Goal: Task Accomplishment & Management: Complete application form

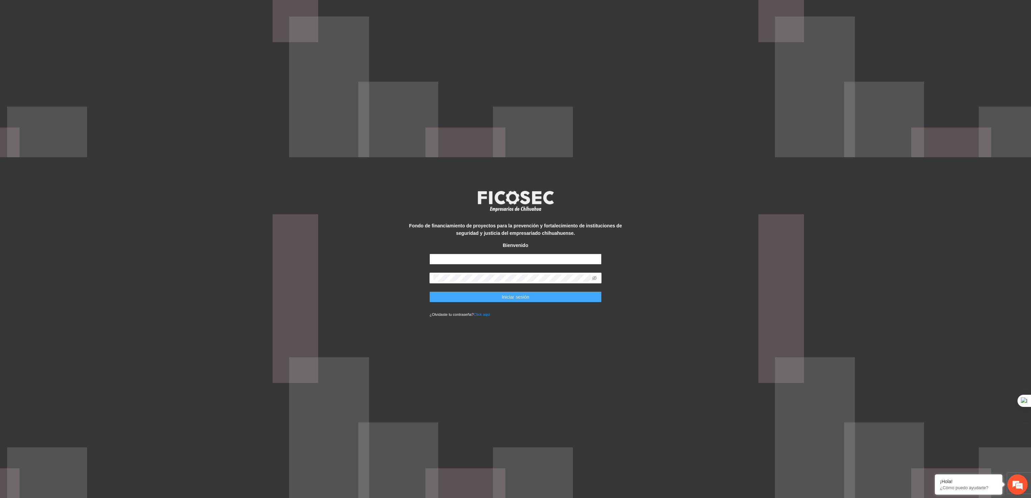
type input "**********"
click at [491, 298] on button "Iniciar sesión" at bounding box center [515, 296] width 172 height 11
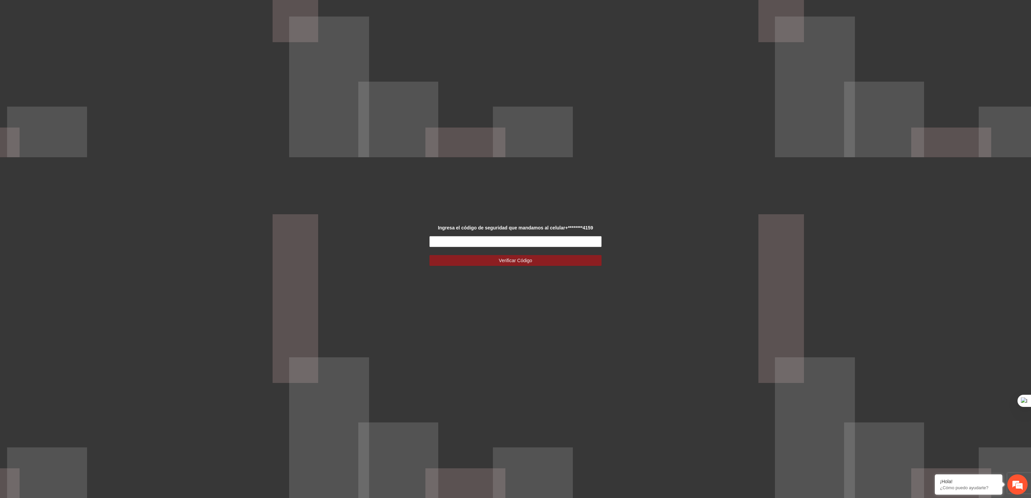
click at [482, 250] on form "Verificar Código" at bounding box center [515, 251] width 172 height 30
click at [478, 246] on input "text" at bounding box center [515, 241] width 172 height 11
type input "******"
click at [429, 255] on button "Verificar Código" at bounding box center [515, 260] width 172 height 11
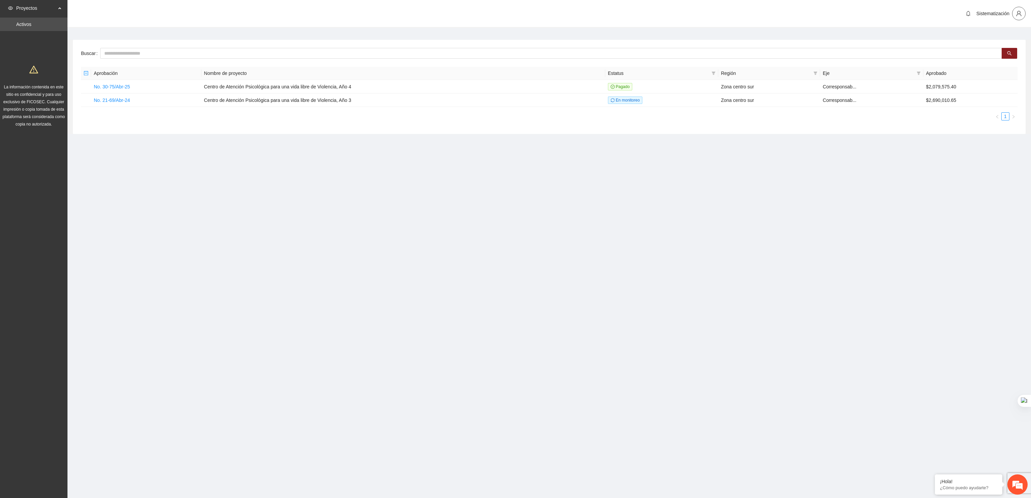
click at [1019, 16] on icon "user" at bounding box center [1019, 13] width 6 height 6
click at [1009, 30] on span "Cambio de Télefono" at bounding box center [1001, 28] width 42 height 7
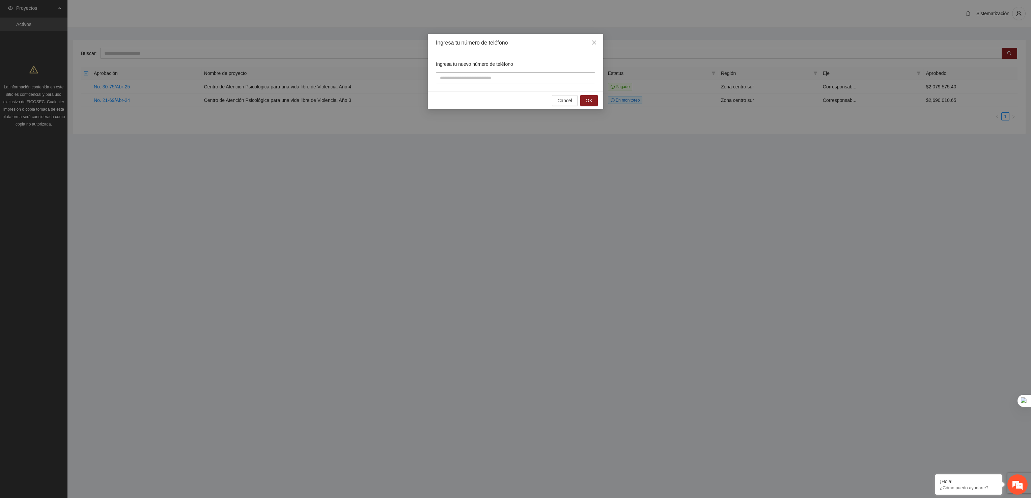
click at [579, 77] on input "tel" at bounding box center [515, 78] width 159 height 11
type input "**********"
click at [591, 102] on span "OK" at bounding box center [589, 100] width 7 height 7
click at [494, 81] on input "text" at bounding box center [515, 78] width 159 height 11
type input "******"
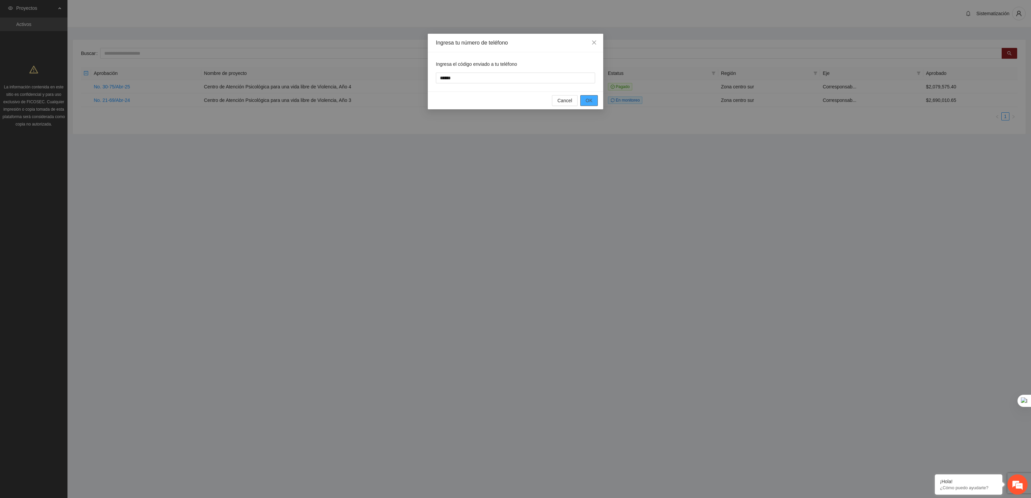
click at [595, 101] on button "OK" at bounding box center [589, 100] width 18 height 11
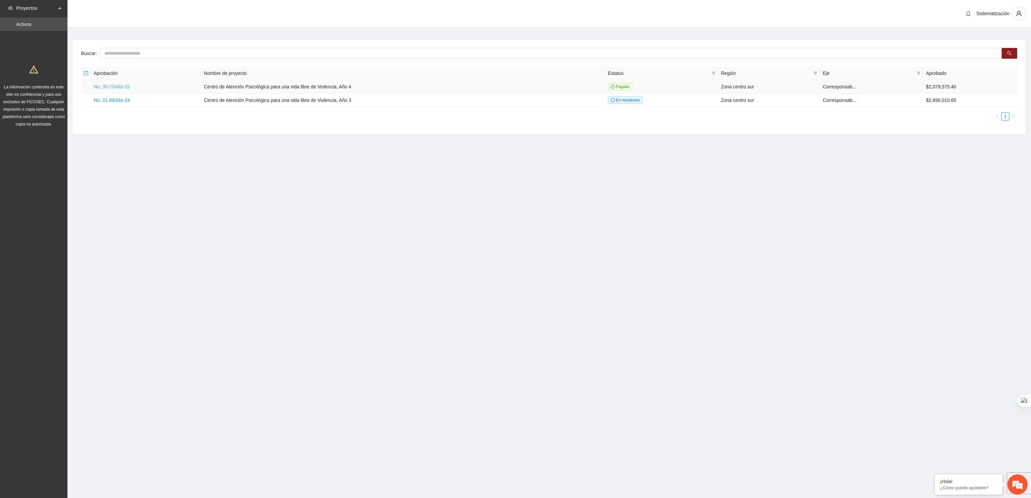
click at [122, 86] on link "No. 30-75/Abr-25" at bounding box center [112, 86] width 36 height 5
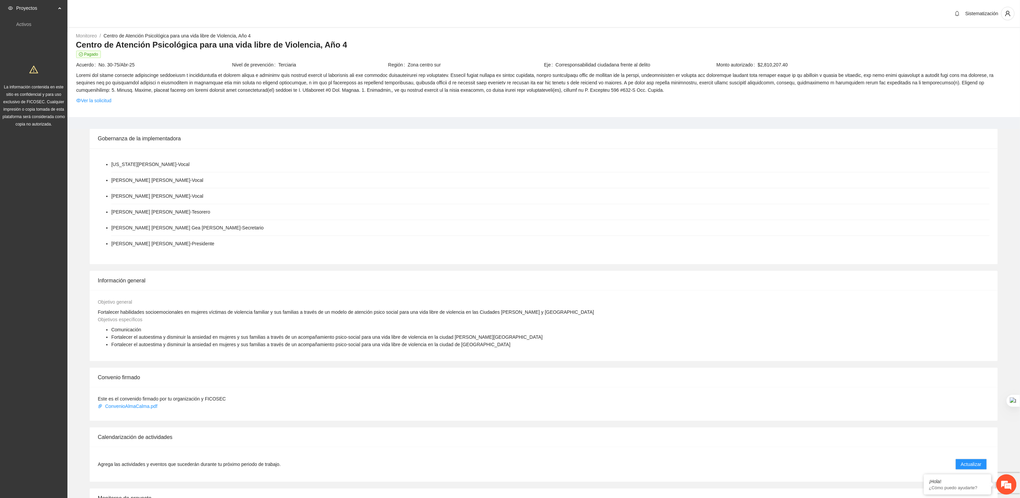
scroll to position [107, 0]
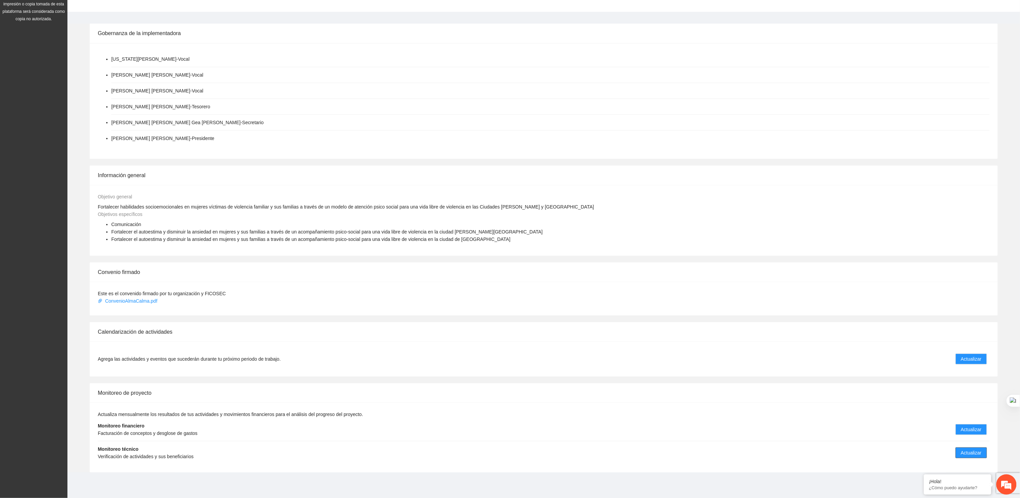
click at [982, 450] on button "Actualizar" at bounding box center [971, 452] width 31 height 11
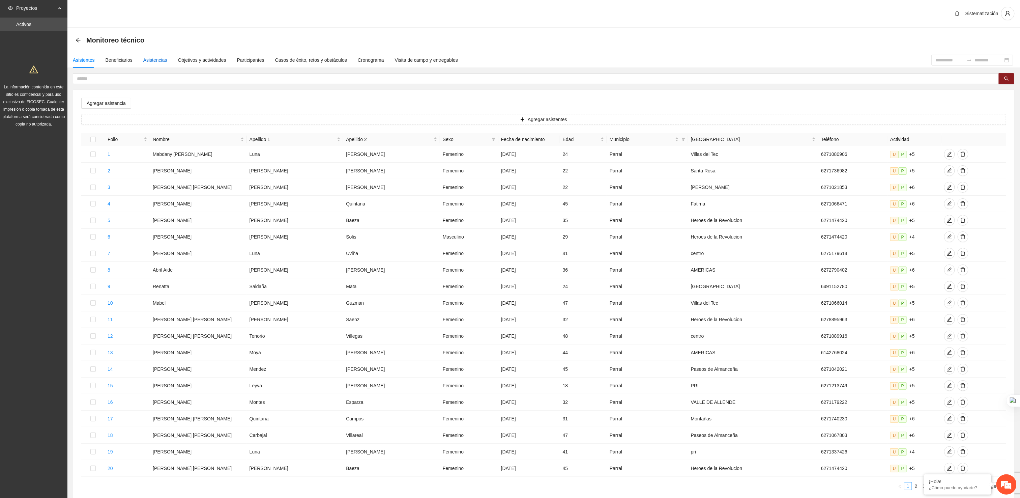
click at [144, 56] on div "Asistencias" at bounding box center [155, 59] width 24 height 7
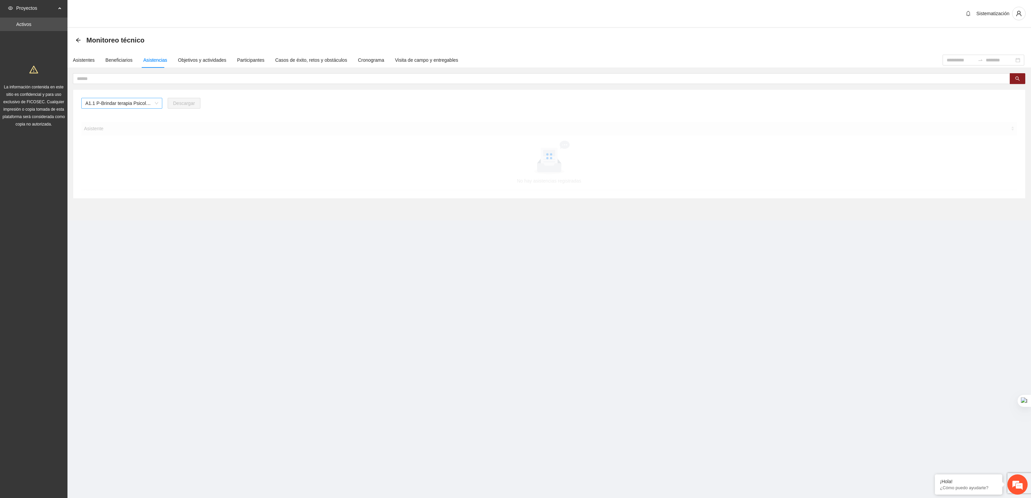
drag, startPoint x: 155, startPoint y: 104, endPoint x: 139, endPoint y: 112, distance: 18.3
click at [155, 104] on span "A1.1 P-Brindar terapia Psicológica en Parral" at bounding box center [121, 103] width 73 height 10
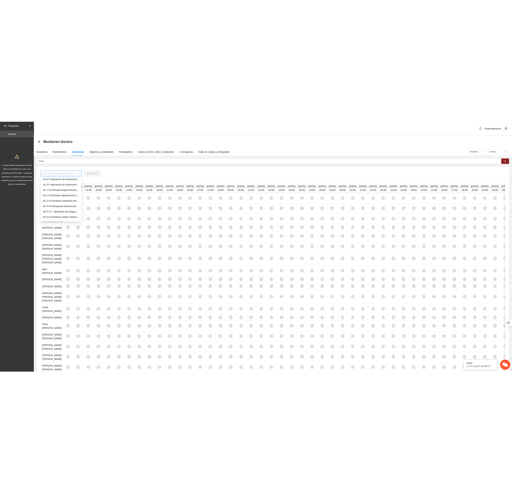
scroll to position [78, 0]
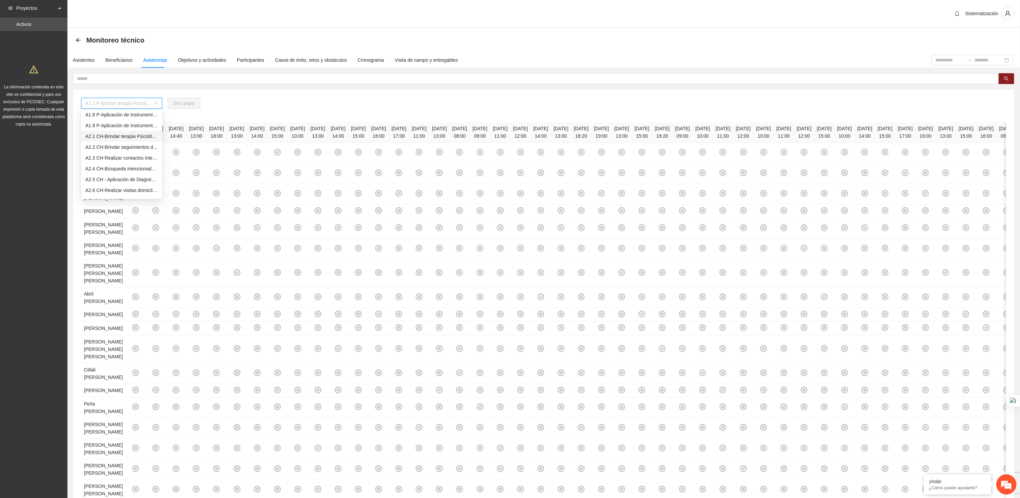
click at [114, 135] on div "A2.1 CH-Brindar terapia Psicológica en Chihuahua" at bounding box center [121, 136] width 73 height 7
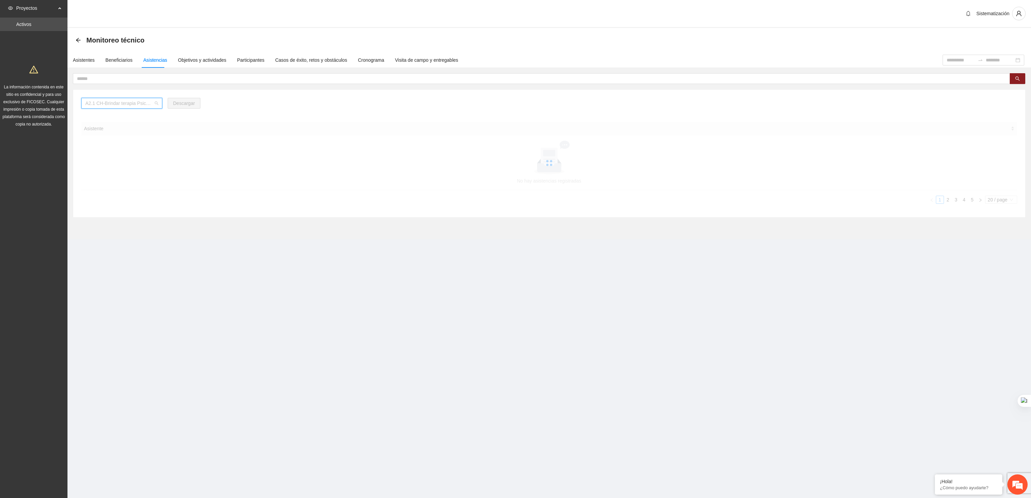
click at [141, 103] on span "A2.1 CH-Brindar terapia Psicológica en Chihuahua" at bounding box center [121, 103] width 73 height 10
click at [113, 147] on div "A2.2 CH-Brindar seguimientos de Trabajo Social en Chihuahua" at bounding box center [121, 146] width 73 height 7
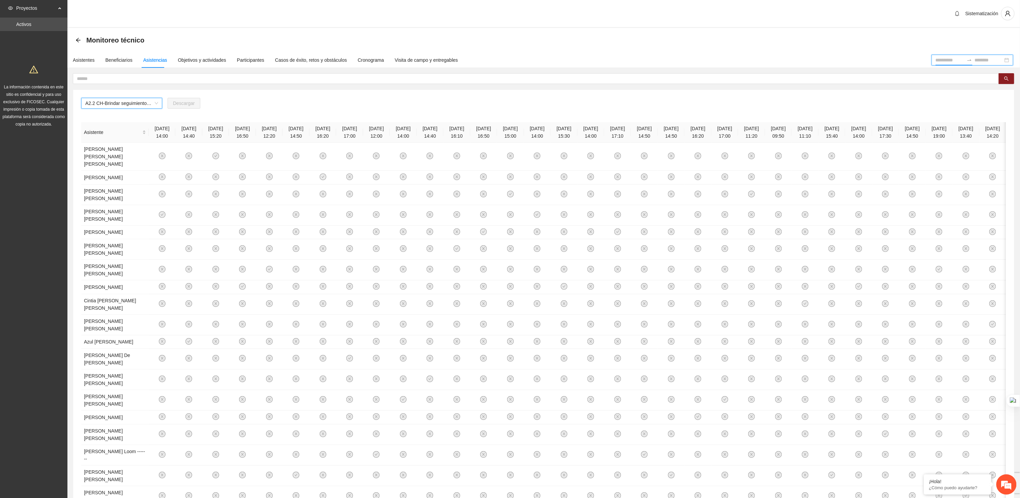
click at [936, 58] on input at bounding box center [950, 59] width 28 height 7
click at [712, 81] on input "text" at bounding box center [533, 78] width 913 height 7
type input "*"
type input "****"
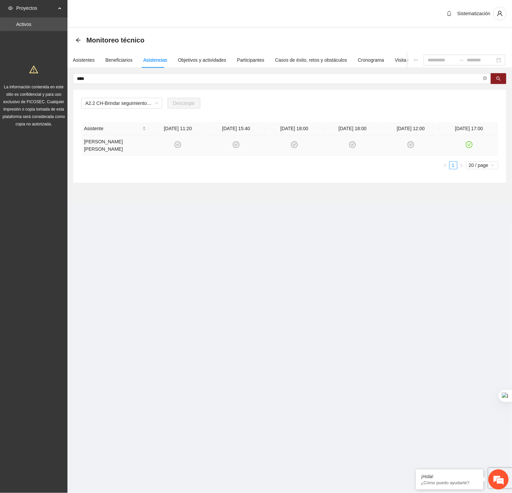
click at [468, 146] on icon "check-circle" at bounding box center [469, 145] width 6 height 6
click at [85, 64] on div "Asistentes" at bounding box center [84, 60] width 22 height 16
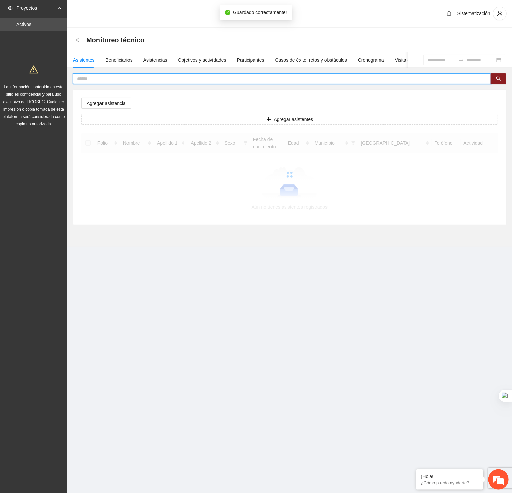
click at [169, 80] on input "text" at bounding box center [279, 78] width 405 height 7
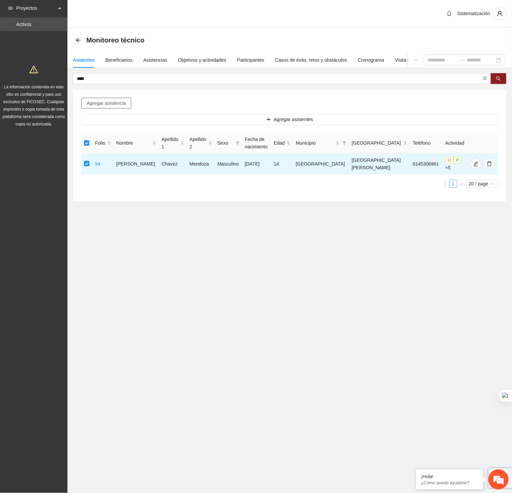
click at [113, 103] on span "Agregar asistencia" at bounding box center [106, 102] width 39 height 7
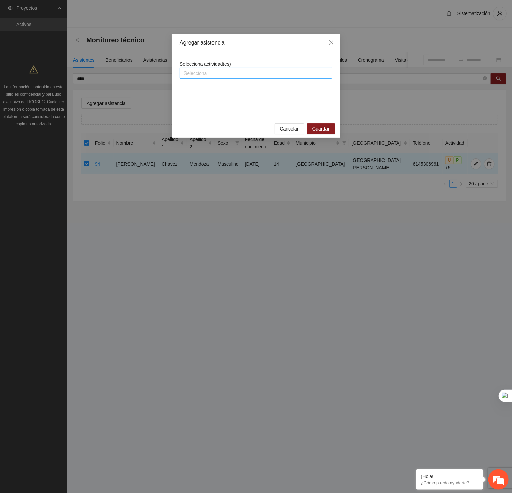
click at [201, 71] on div at bounding box center [255, 73] width 149 height 8
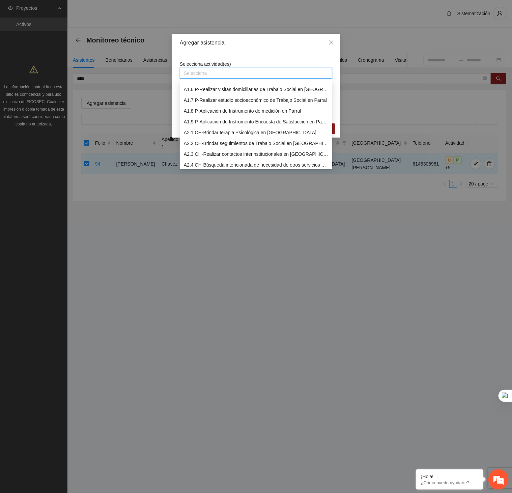
scroll to position [52, 0]
click at [198, 142] on div "A2.2 CH-Brindar seguimientos de Trabajo Social en Chihuahua" at bounding box center [256, 142] width 144 height 7
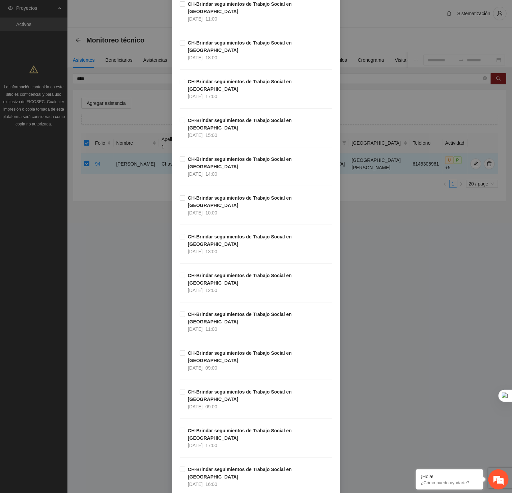
scroll to position [0, 0]
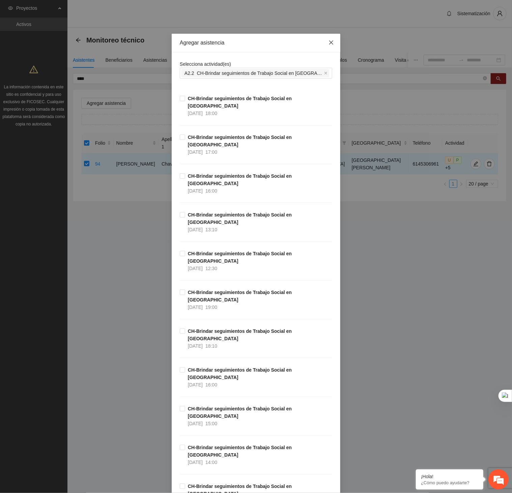
click at [329, 42] on icon "close" at bounding box center [331, 42] width 5 height 5
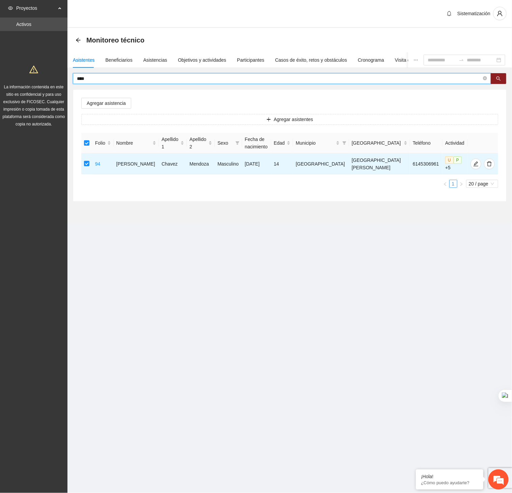
click at [293, 79] on input "****" at bounding box center [279, 78] width 405 height 7
type input "*"
click at [302, 75] on input "text" at bounding box center [279, 78] width 405 height 7
type input "******"
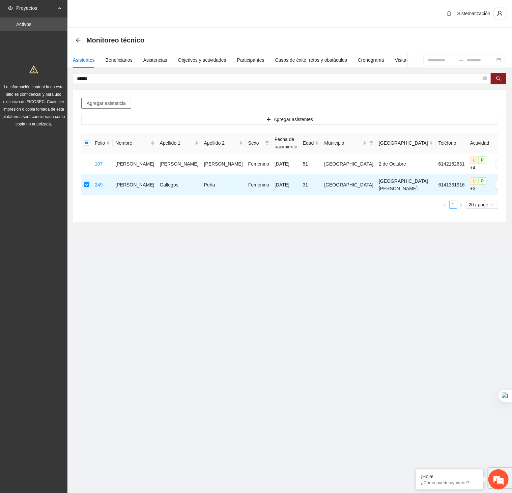
click at [117, 107] on span "Agregar asistencia" at bounding box center [106, 102] width 39 height 7
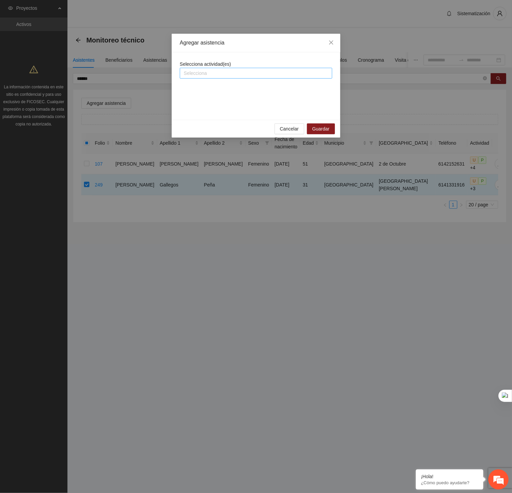
click at [206, 75] on div at bounding box center [255, 73] width 149 height 8
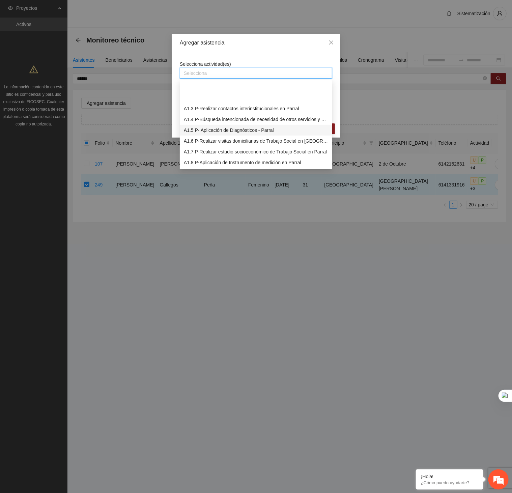
scroll to position [58, 0]
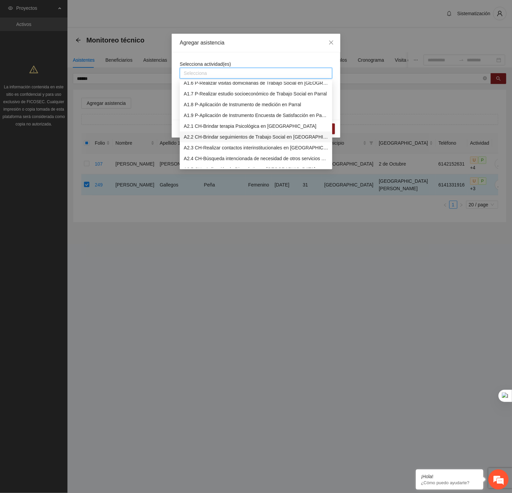
click at [200, 134] on div "A2.2 CH-Brindar seguimientos de Trabajo Social en Chihuahua" at bounding box center [256, 136] width 144 height 7
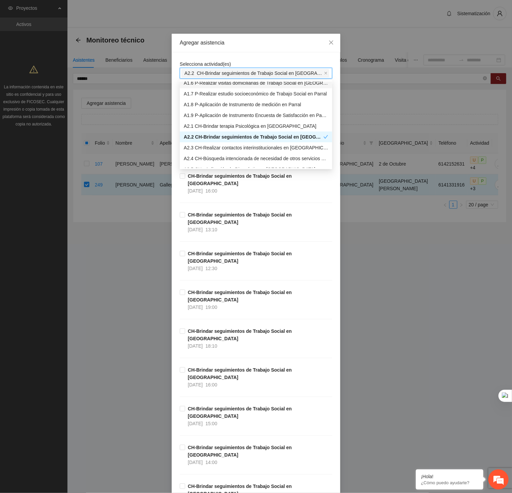
click at [284, 51] on div "Agregar asistencia" at bounding box center [256, 43] width 169 height 19
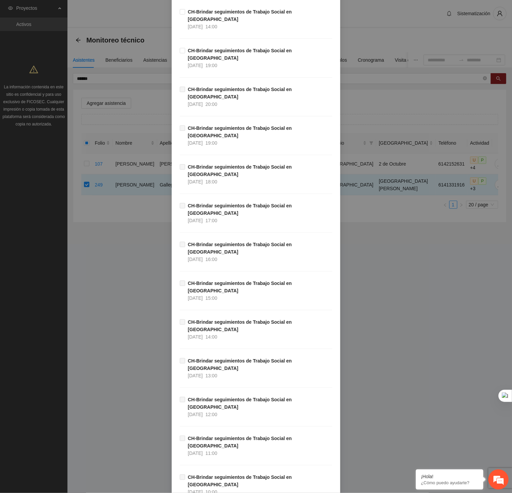
scroll to position [5823, 0]
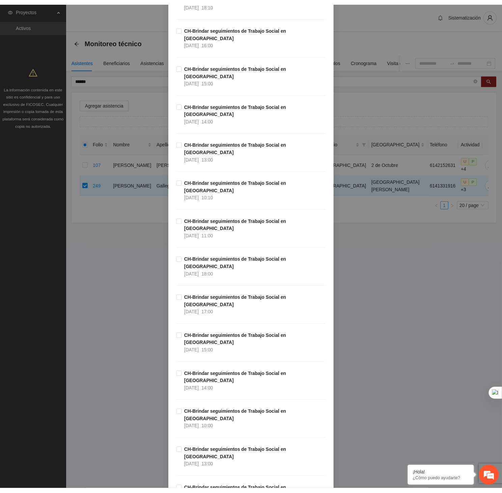
scroll to position [232, 0]
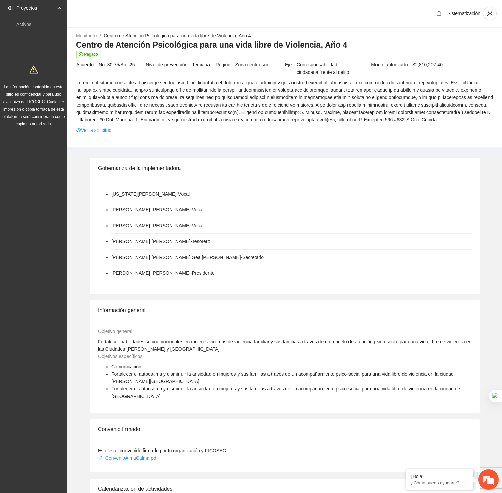
scroll to position [157, 0]
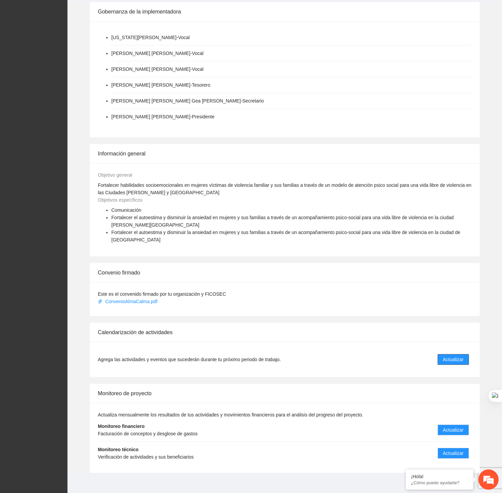
click at [444, 356] on span "Actualizar" at bounding box center [453, 359] width 21 height 7
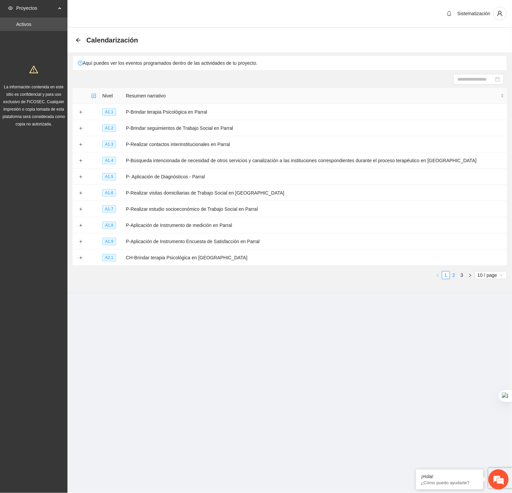
click at [453, 277] on link "2" at bounding box center [453, 275] width 7 height 7
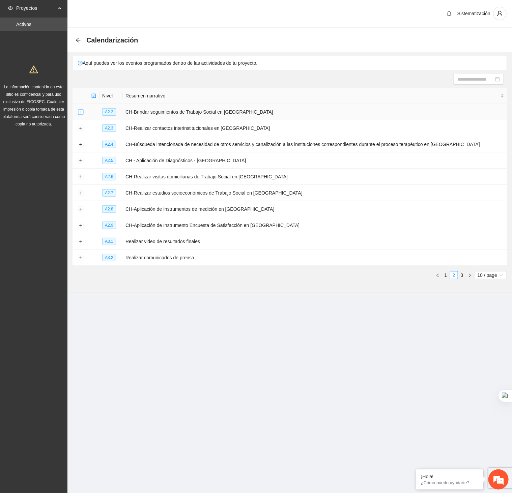
click at [81, 115] on button "Expand row" at bounding box center [80, 112] width 5 height 5
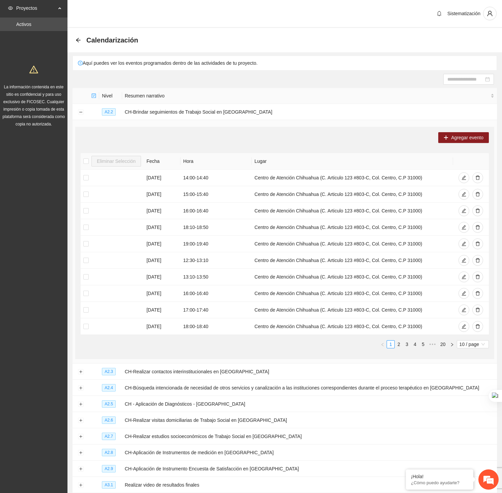
click at [480, 146] on div "Agregar evento Eliminar Selección Fecha Hora Lugar 30/09/2025 14:00 - 14:40 Cen…" at bounding box center [284, 243] width 419 height 232
click at [475, 134] on button "Agregar evento" at bounding box center [463, 137] width 51 height 11
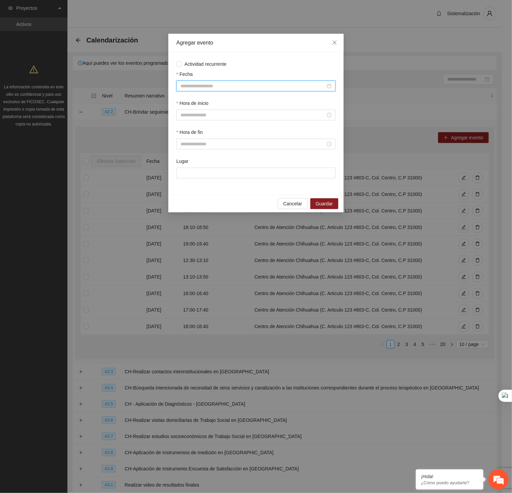
click at [312, 83] on input "Fecha" at bounding box center [252, 85] width 145 height 7
type input "**********"
click at [190, 99] on span "button" at bounding box center [190, 100] width 3 height 3
type input "**********"
click at [200, 154] on div "22" at bounding box center [199, 156] width 8 height 8
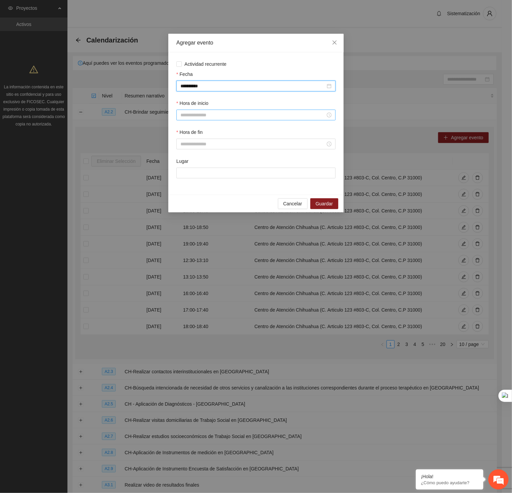
click at [218, 117] on input "Hora de inicio" at bounding box center [252, 114] width 145 height 7
click at [183, 163] on div "17" at bounding box center [185, 164] width 19 height 9
type input "*****"
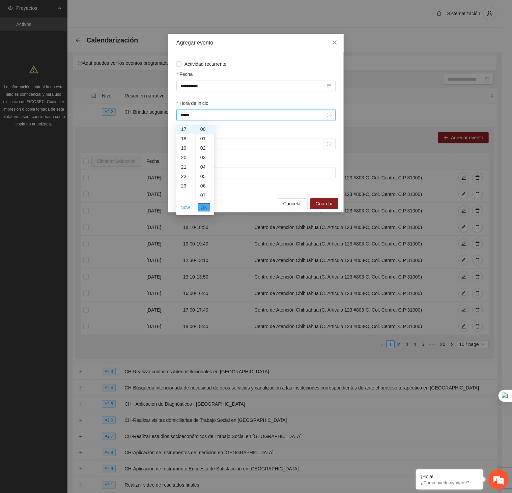
click at [208, 207] on button "OK" at bounding box center [204, 207] width 12 height 8
click at [209, 145] on input "Hora de fin" at bounding box center [252, 143] width 145 height 7
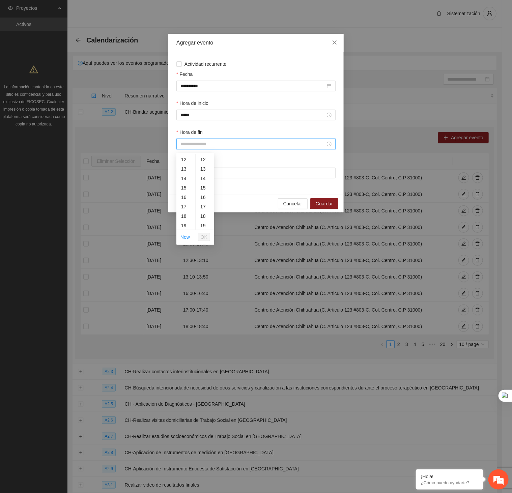
scroll to position [116, 0]
click at [183, 202] on div "17" at bounding box center [185, 203] width 19 height 9
click at [202, 190] on div "40" at bounding box center [205, 191] width 19 height 9
type input "*****"
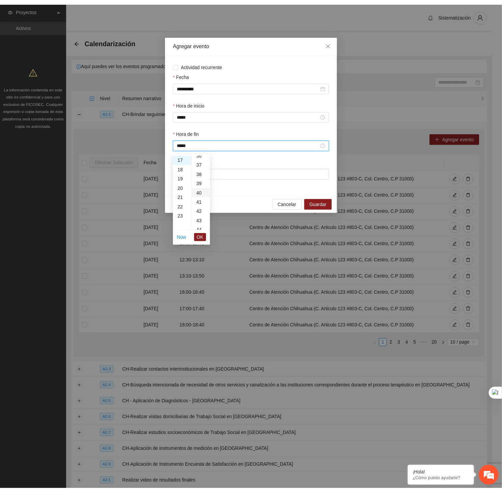
scroll to position [378, 0]
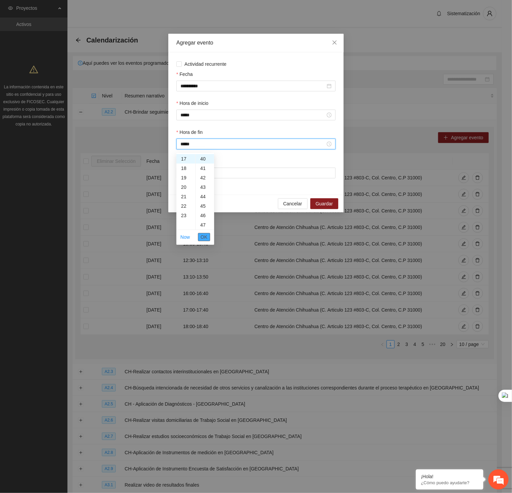
click at [205, 237] on span "OK" at bounding box center [204, 236] width 7 height 7
click at [329, 205] on span "Guardar" at bounding box center [324, 203] width 17 height 7
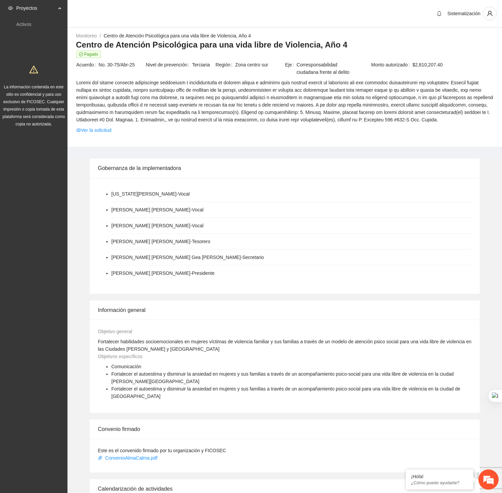
scroll to position [157, 0]
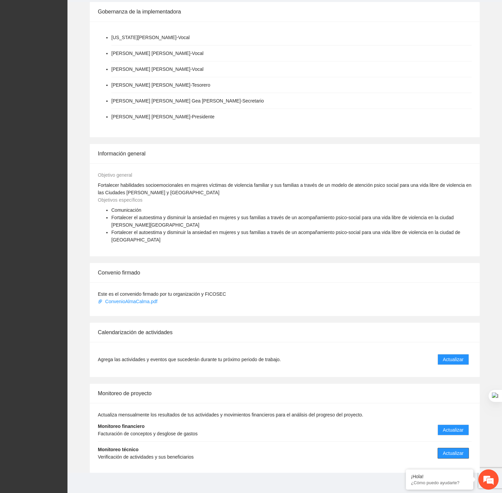
click at [463, 450] on span "Actualizar" at bounding box center [453, 453] width 21 height 7
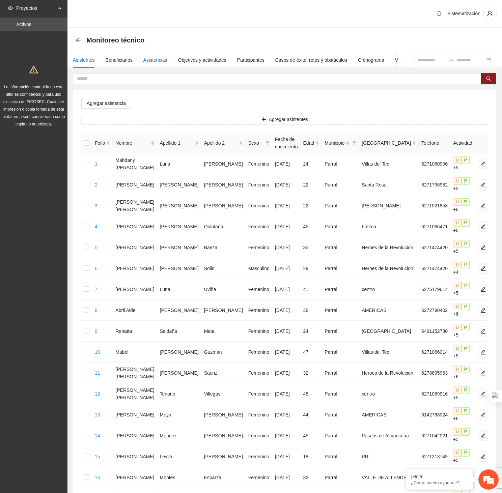
click at [163, 56] on div "Asistencias" at bounding box center [155, 59] width 24 height 7
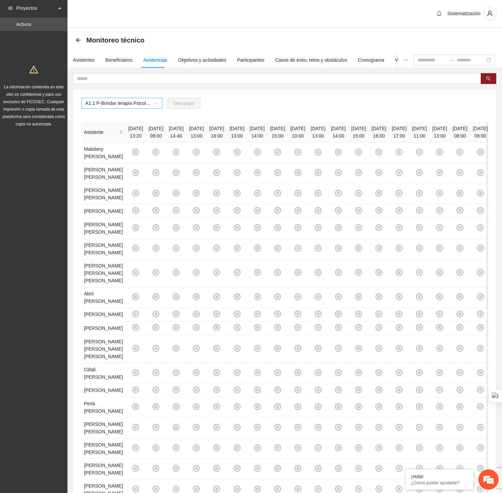
click at [155, 103] on span "A1.1 P-Brindar terapia Psicológica en Parral" at bounding box center [121, 103] width 73 height 10
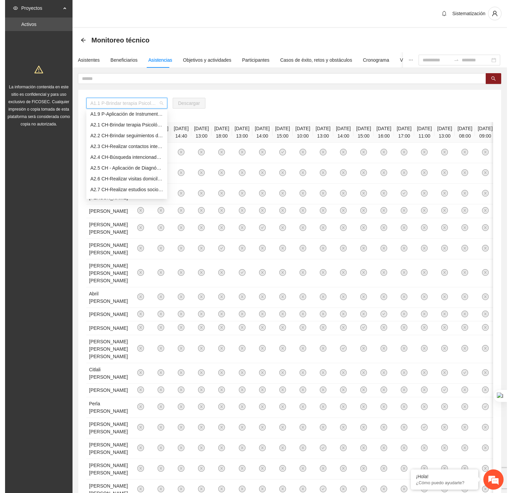
scroll to position [94, 0]
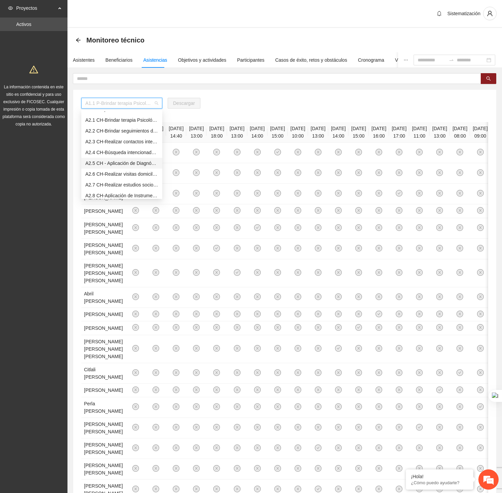
click at [108, 162] on div "A2.5 CH - Aplicación de Diagnósticos - Chihuahua" at bounding box center [121, 163] width 73 height 7
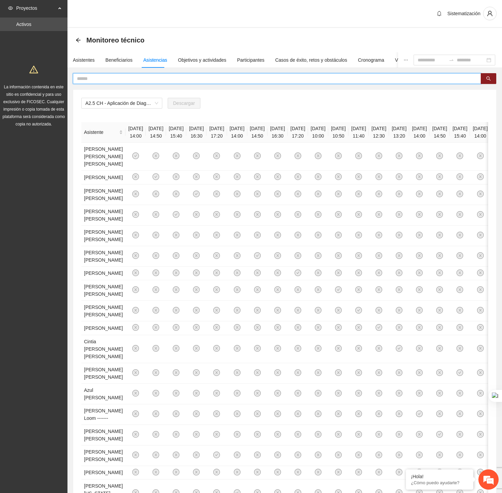
click at [170, 79] on input "text" at bounding box center [274, 78] width 395 height 7
type input "***"
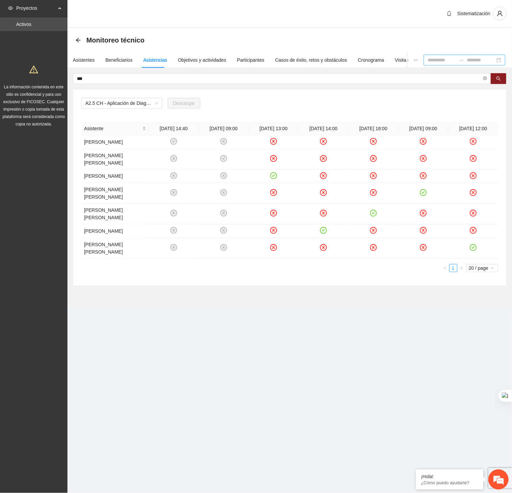
click at [429, 63] on div at bounding box center [465, 60] width 82 height 11
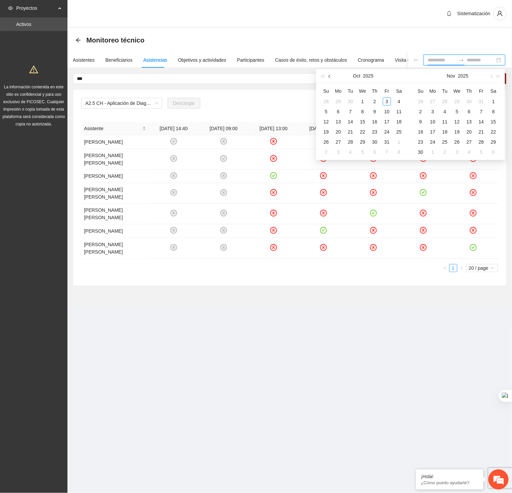
click at [329, 77] on span "button" at bounding box center [330, 76] width 3 height 3
type input "**********"
click at [339, 101] on div "1" at bounding box center [338, 101] width 8 height 8
type input "**********"
click at [350, 141] on div "30" at bounding box center [350, 142] width 8 height 8
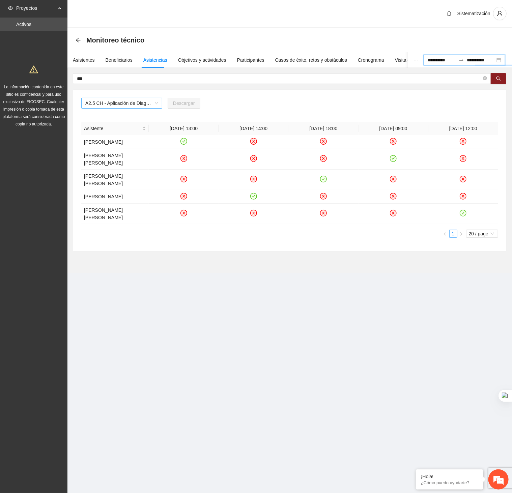
click at [153, 100] on span "A2.5 CH - Aplicación de Diagnósticos - Chihuahua" at bounding box center [121, 103] width 73 height 10
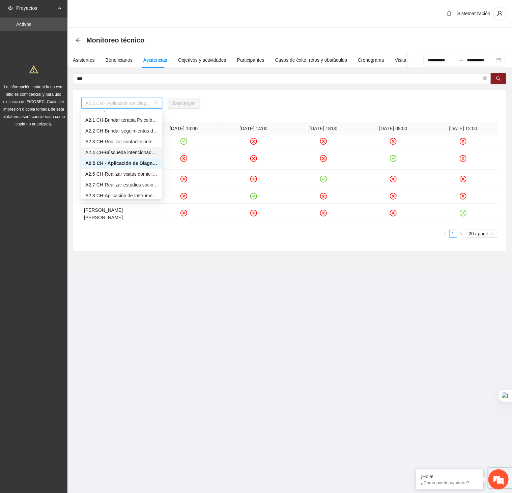
click at [126, 150] on div "A2.4 CH-Búsqueda intencionada de necesidad de otros servicios y canalización a …" at bounding box center [121, 152] width 73 height 7
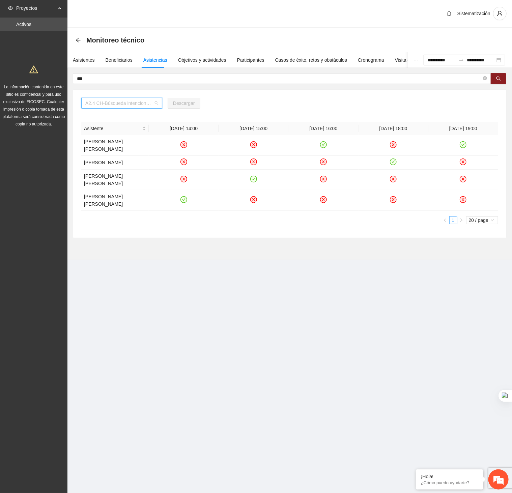
click at [155, 101] on span "A2.4 CH-Búsqueda intencionada de necesidad de otros servicios y canalización a …" at bounding box center [121, 103] width 73 height 10
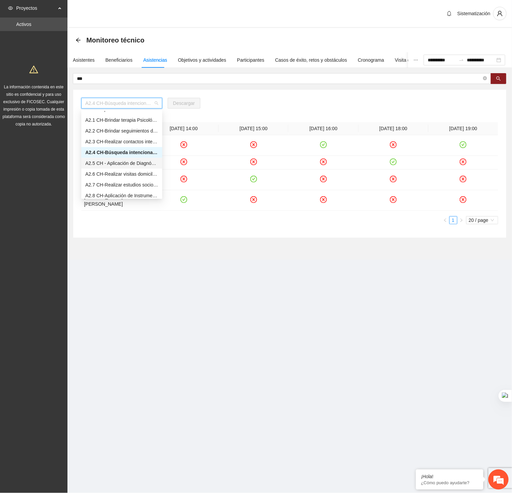
click at [111, 162] on div "A2.5 CH - Aplicación de Diagnósticos - Chihuahua" at bounding box center [121, 163] width 73 height 7
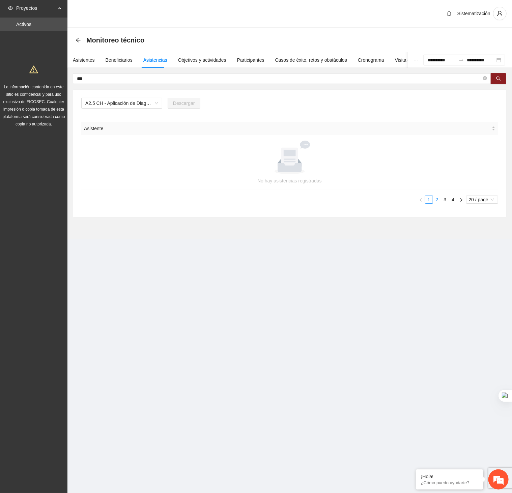
click at [436, 202] on link "2" at bounding box center [436, 199] width 7 height 7
click at [446, 202] on link "3" at bounding box center [445, 199] width 7 height 7
click at [452, 204] on div "Asistente No hay asistencias registradas 1 2 3 4 20 / page" at bounding box center [289, 165] width 417 height 87
click at [452, 200] on link "4" at bounding box center [453, 199] width 7 height 7
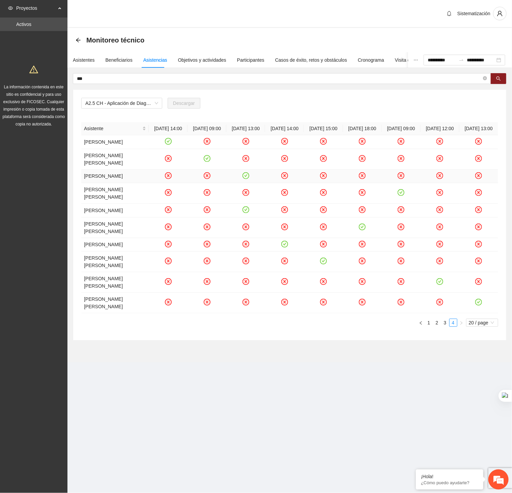
click at [246, 178] on icon "check-circle" at bounding box center [246, 176] width 6 height 6
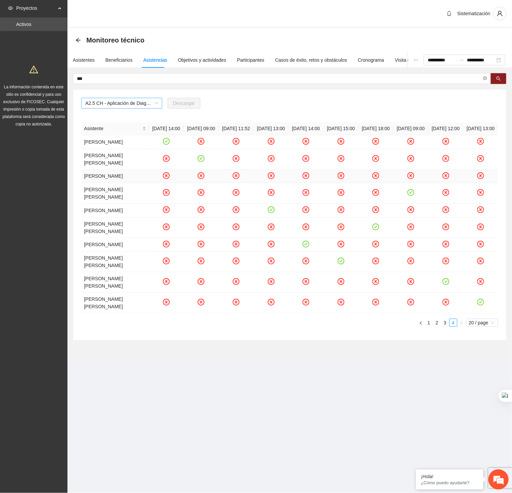
click at [138, 105] on span "A2.5 CH - Aplicación de Diagnósticos - Chihuahua" at bounding box center [121, 103] width 73 height 10
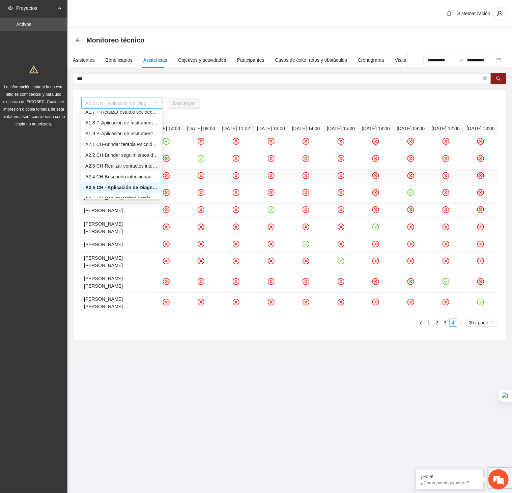
scroll to position [69, 0]
click at [109, 141] on div "A2.1 CH-Brindar terapia Psicológica en Chihuahua" at bounding box center [121, 144] width 73 height 7
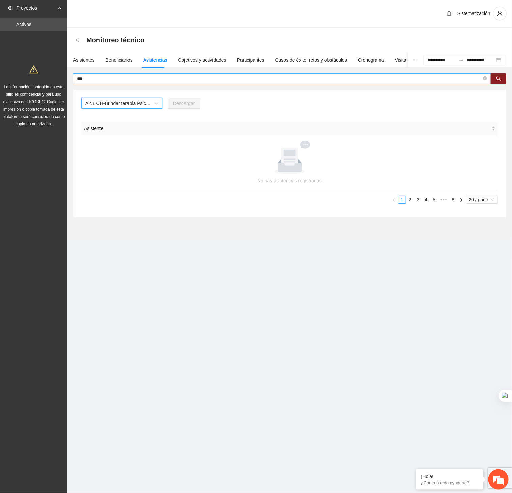
click at [156, 74] on span "***" at bounding box center [282, 78] width 418 height 11
type input "*"
click at [81, 61] on div "Asistentes" at bounding box center [84, 59] width 22 height 7
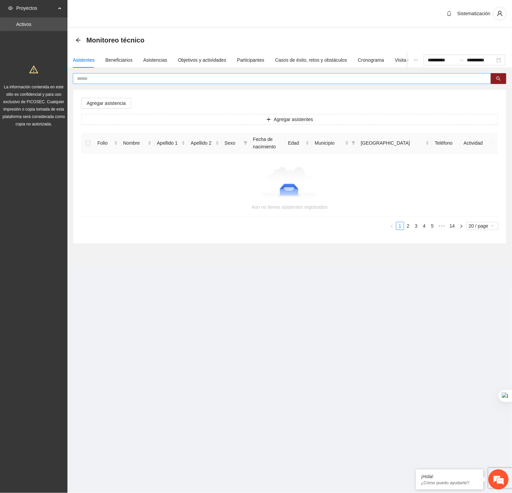
click at [303, 75] on input "text" at bounding box center [279, 78] width 405 height 7
type input "******"
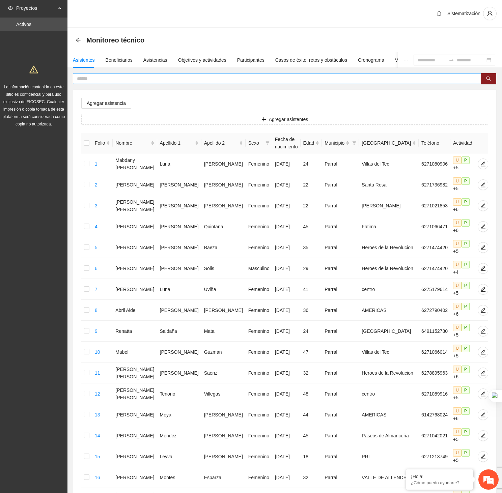
click at [290, 75] on input "text" at bounding box center [274, 78] width 395 height 7
type input "******"
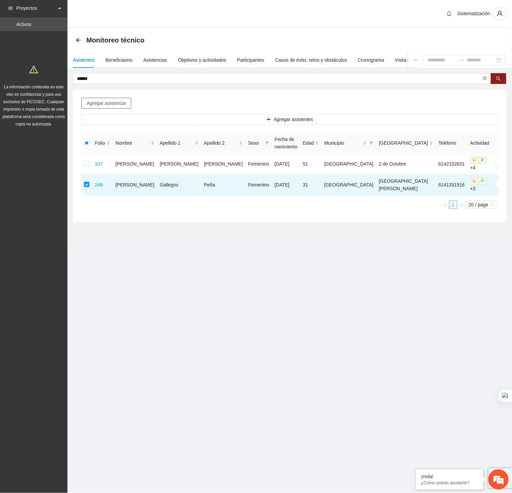
click at [116, 98] on button "Agregar asistencia" at bounding box center [106, 103] width 50 height 11
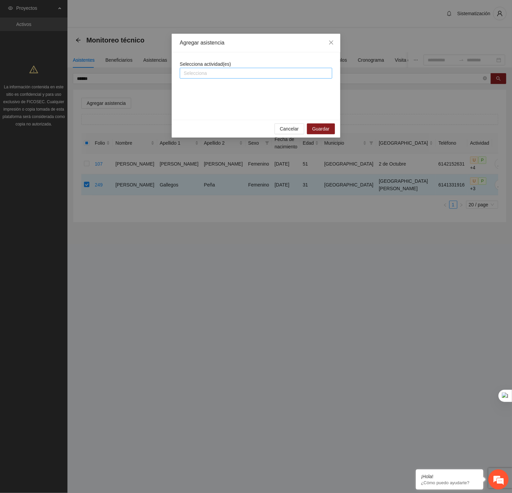
click at [235, 72] on div at bounding box center [255, 73] width 149 height 8
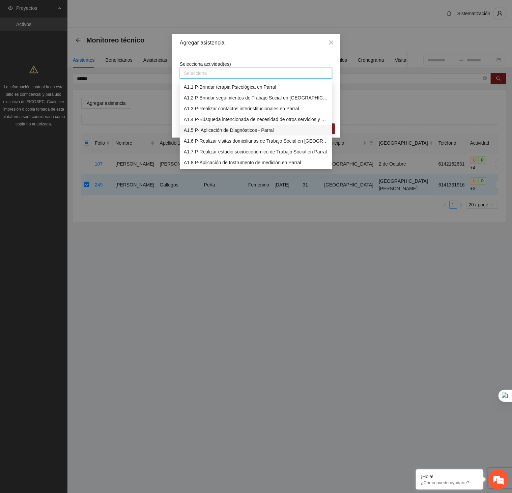
scroll to position [49, 0]
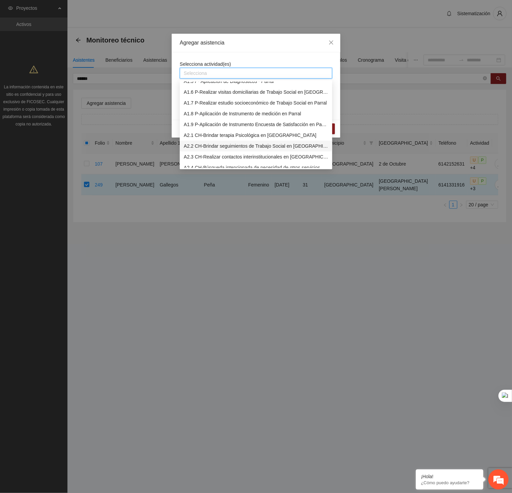
click at [203, 144] on div "A2.2 CH-Brindar seguimientos de Trabajo Social en [GEOGRAPHIC_DATA]" at bounding box center [256, 145] width 144 height 7
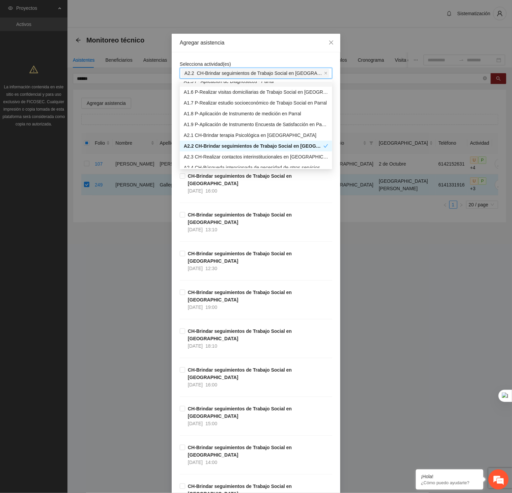
click at [265, 50] on div "Agregar asistencia" at bounding box center [256, 43] width 169 height 19
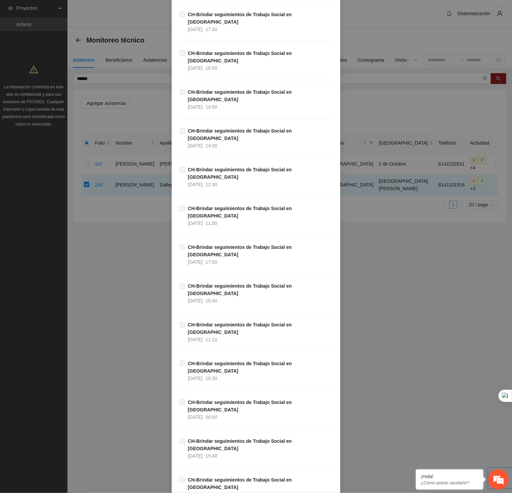
scroll to position [5840, 0]
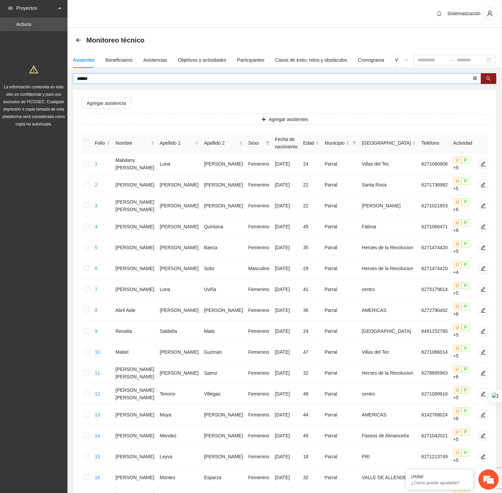
click at [475, 80] on icon "close-circle" at bounding box center [475, 78] width 4 height 4
type input "****"
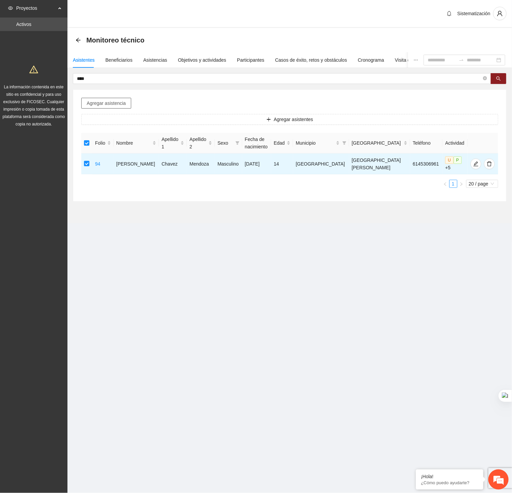
click at [108, 98] on button "Agregar asistencia" at bounding box center [106, 103] width 50 height 11
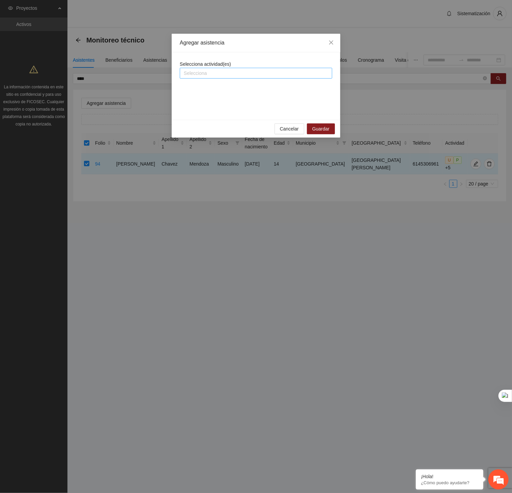
click at [189, 77] on div at bounding box center [255, 73] width 149 height 8
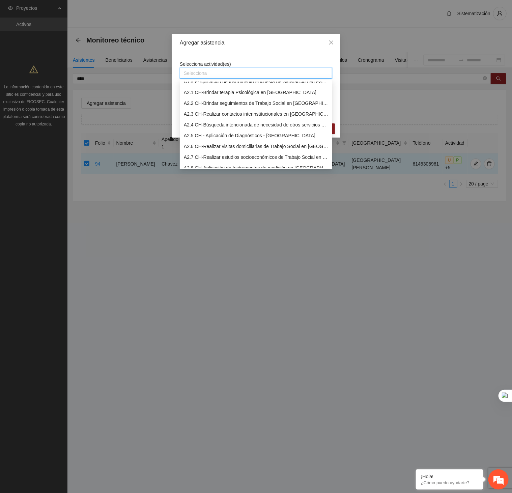
scroll to position [93, 0]
click at [206, 100] on div "A2.2 CH-Brindar seguimientos de Trabajo Social en Chihuahua" at bounding box center [256, 101] width 144 height 7
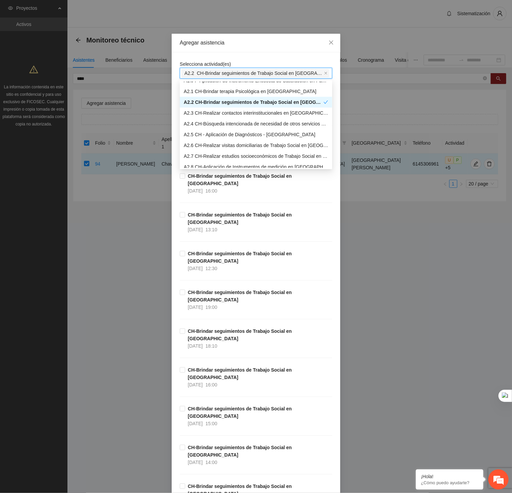
click at [256, 45] on div "Agregar asistencia" at bounding box center [256, 42] width 152 height 7
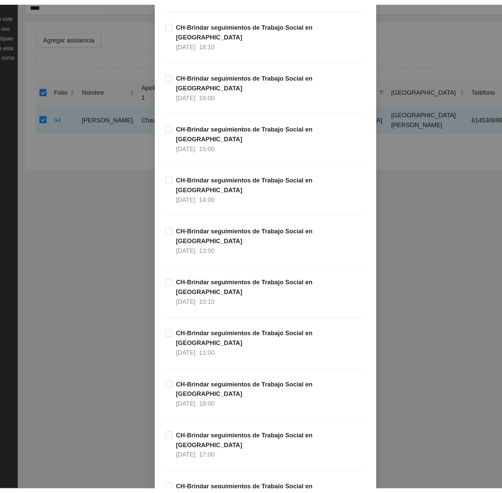
scroll to position [0, 0]
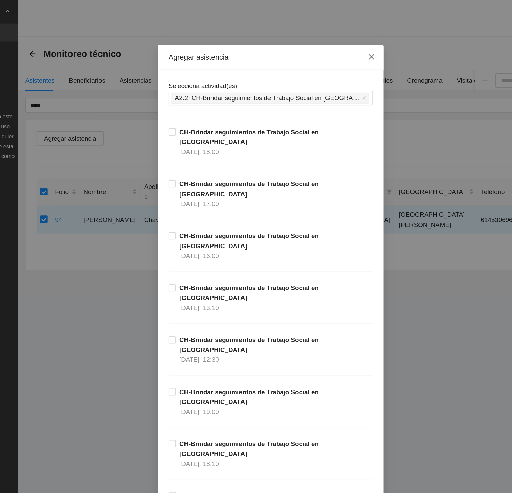
click at [328, 38] on span "Close" at bounding box center [331, 43] width 18 height 18
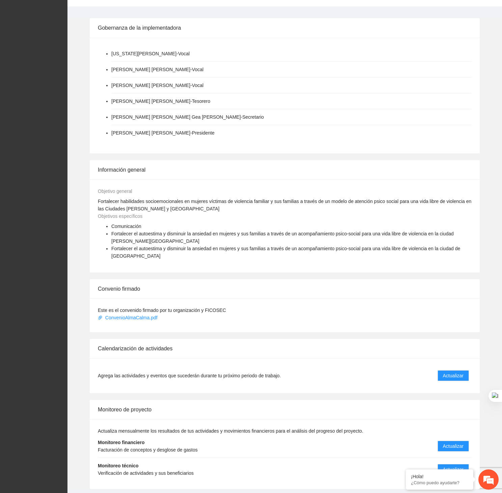
scroll to position [157, 0]
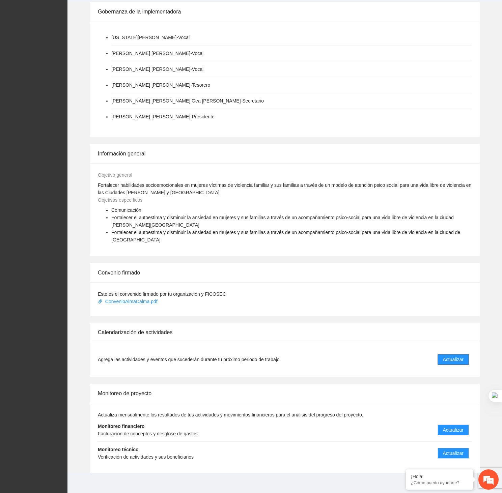
click at [452, 356] on span "Actualizar" at bounding box center [453, 359] width 21 height 7
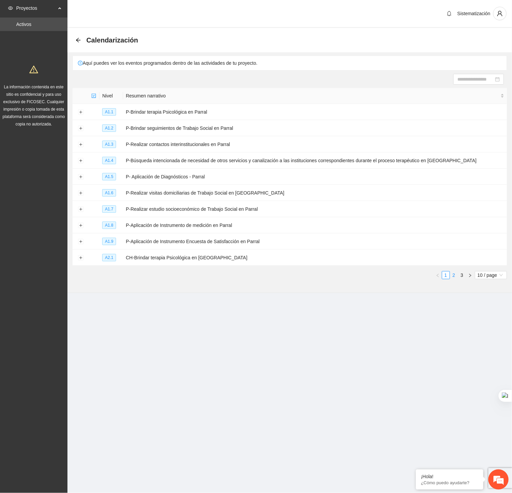
click at [455, 278] on link "2" at bounding box center [453, 275] width 7 height 7
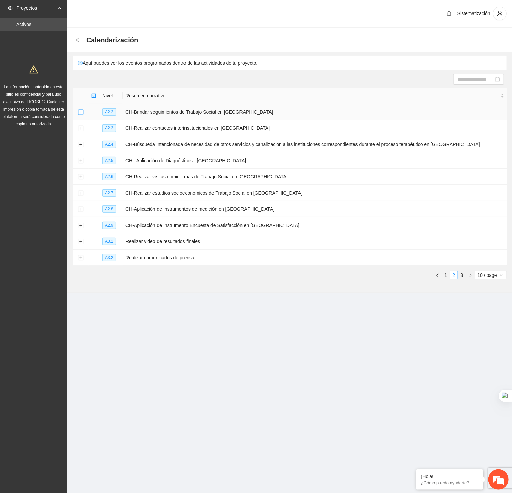
click at [80, 113] on button "Expand row" at bounding box center [80, 112] width 5 height 5
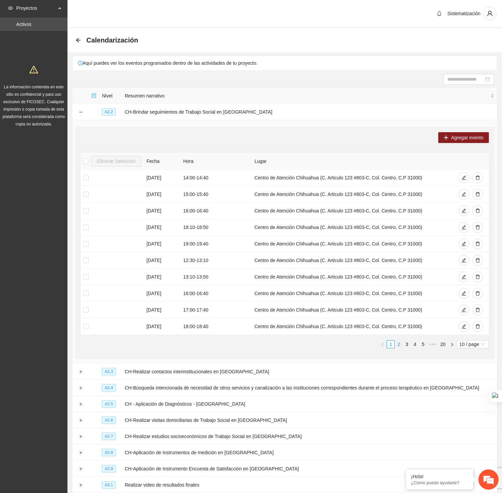
click at [398, 348] on link "2" at bounding box center [398, 344] width 7 height 7
click at [404, 348] on link "3" at bounding box center [406, 344] width 7 height 7
click at [416, 347] on link "4" at bounding box center [414, 344] width 7 height 7
click at [463, 262] on icon "edit" at bounding box center [463, 260] width 5 height 5
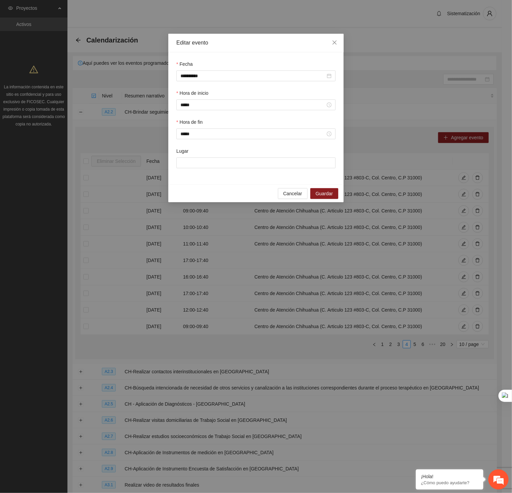
click at [256, 156] on div "Lugar" at bounding box center [255, 152] width 159 height 10
click at [258, 164] on input "Lugar" at bounding box center [255, 163] width 159 height 11
type input "**********"
click at [329, 197] on span "Guardar" at bounding box center [324, 193] width 17 height 7
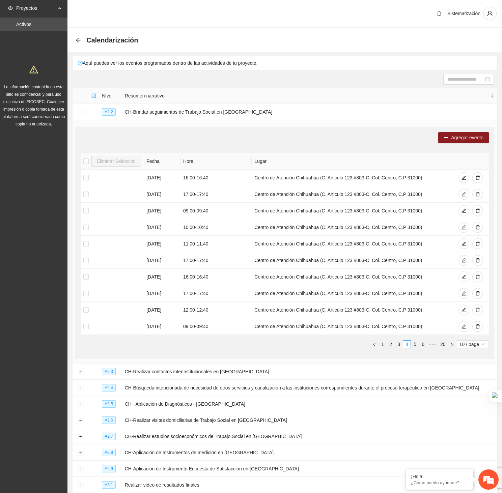
click at [452, 145] on div "Agregar evento Eliminar Selección Fecha Hora Lugar 18/09/2025 16:00 - 16:40 Cen…" at bounding box center [284, 243] width 419 height 232
click at [452, 141] on span "Agregar evento" at bounding box center [467, 137] width 32 height 7
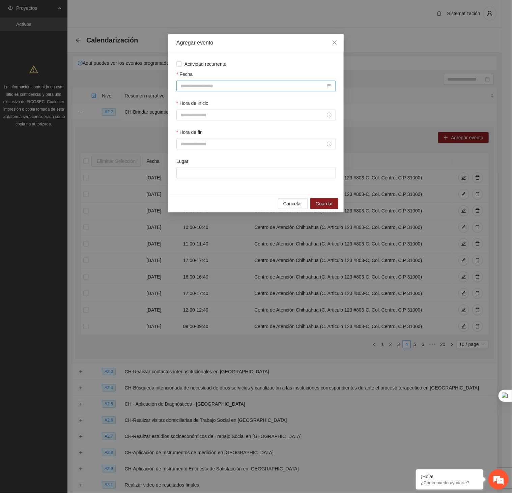
click at [294, 87] on input "Fecha" at bounding box center [252, 85] width 145 height 7
click at [221, 156] on div "22" at bounding box center [223, 156] width 8 height 8
click at [275, 85] on input "**********" at bounding box center [252, 85] width 145 height 7
click at [188, 96] on button "button" at bounding box center [190, 99] width 7 height 13
type input "**********"
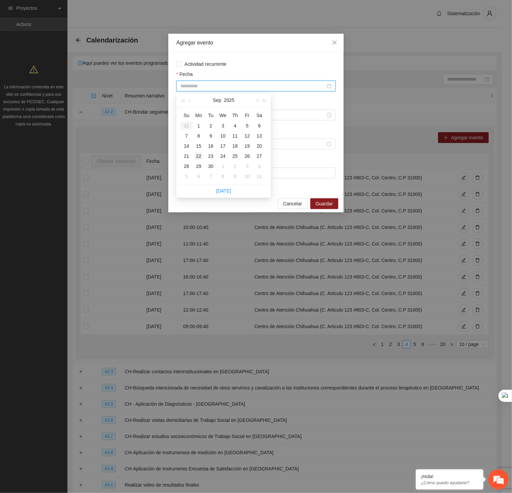
click at [196, 154] on div "22" at bounding box center [199, 156] width 8 height 8
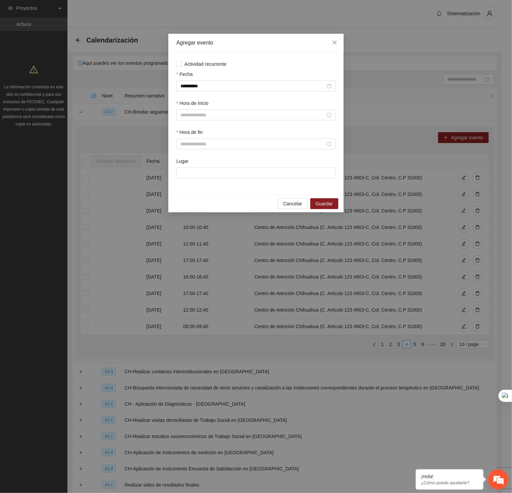
click at [254, 55] on div "**********" at bounding box center [255, 123] width 175 height 142
click at [219, 120] on div at bounding box center [255, 115] width 159 height 11
click at [183, 156] on div "18" at bounding box center [185, 155] width 19 height 9
type input "*****"
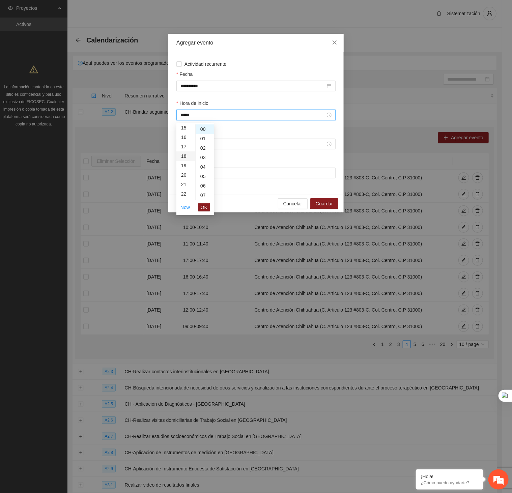
scroll to position [170, 0]
click at [205, 205] on span "OK" at bounding box center [204, 207] width 7 height 7
click at [233, 142] on div at bounding box center [255, 144] width 159 height 11
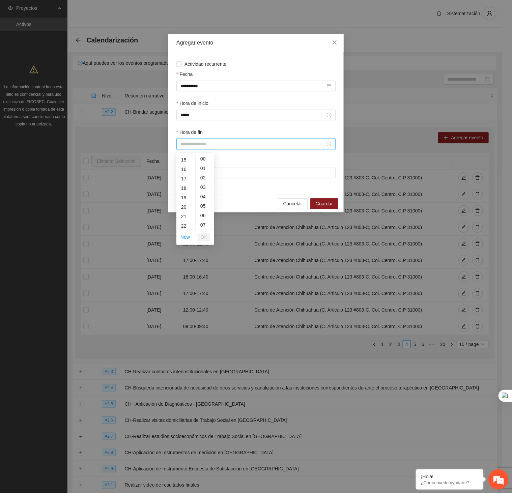
scroll to position [142, 0]
click at [184, 186] on div "18" at bounding box center [185, 186] width 19 height 9
click at [202, 197] on div "40" at bounding box center [205, 196] width 19 height 9
type input "*****"
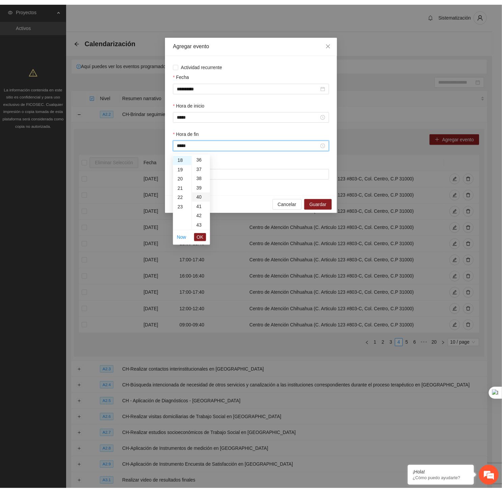
scroll to position [378, 0]
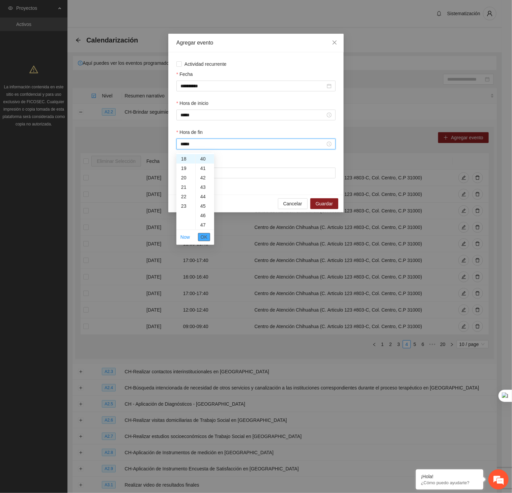
click at [206, 237] on span "OK" at bounding box center [204, 236] width 7 height 7
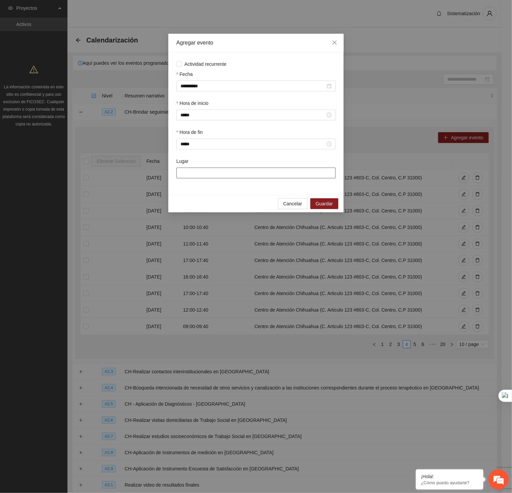
click at [265, 178] on input "Lugar" at bounding box center [255, 173] width 159 height 11
type input "**********"
click at [331, 207] on span "Guardar" at bounding box center [324, 203] width 17 height 7
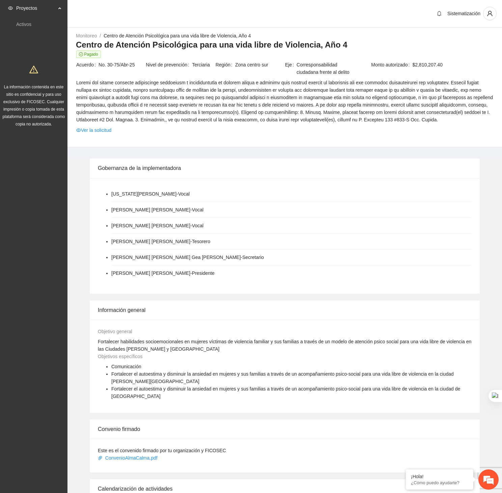
scroll to position [157, 0]
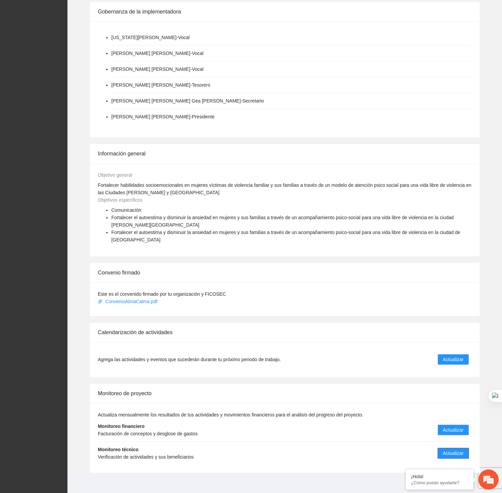
click at [444, 450] on span "Actualizar" at bounding box center [453, 453] width 21 height 7
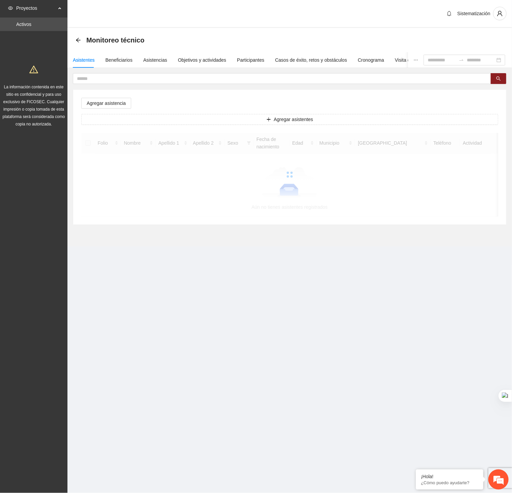
click at [453, 446] on section "Proyectos Activos La información contenida en este sitio es confidencial y para…" at bounding box center [256, 246] width 512 height 493
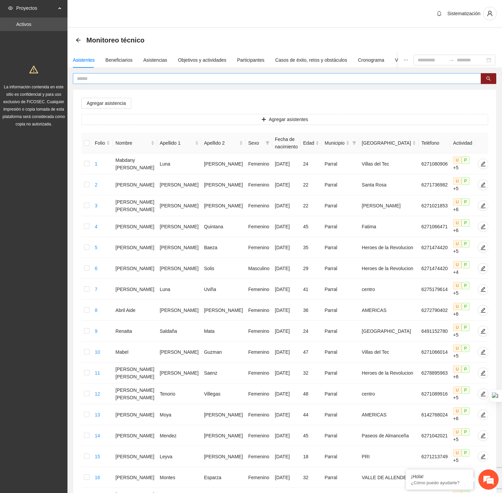
click at [191, 79] on input "text" at bounding box center [274, 78] width 395 height 7
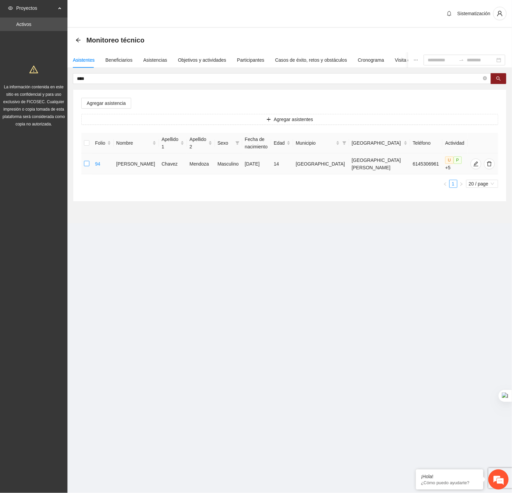
click at [88, 160] on label at bounding box center [86, 163] width 5 height 7
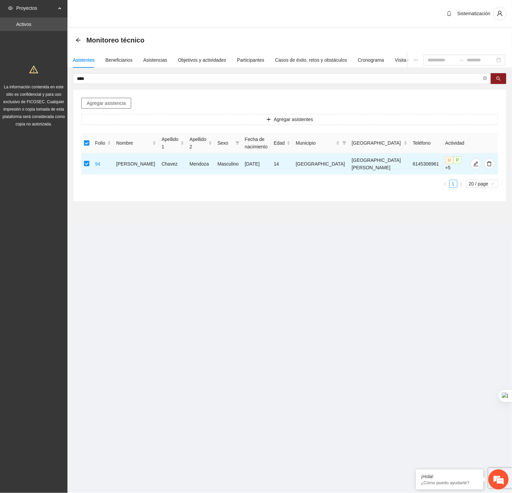
click at [103, 106] on span "Agregar asistencia" at bounding box center [106, 102] width 39 height 7
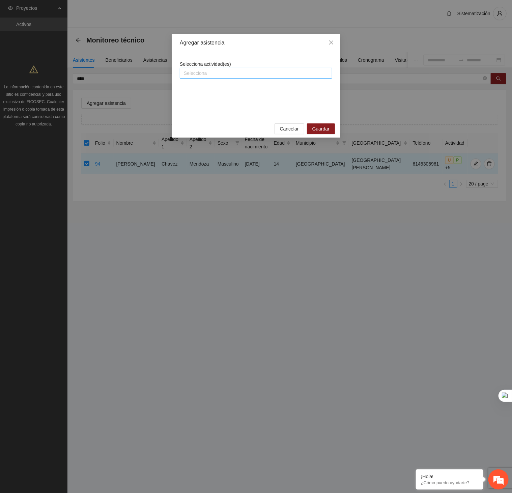
click at [203, 75] on div at bounding box center [255, 73] width 149 height 8
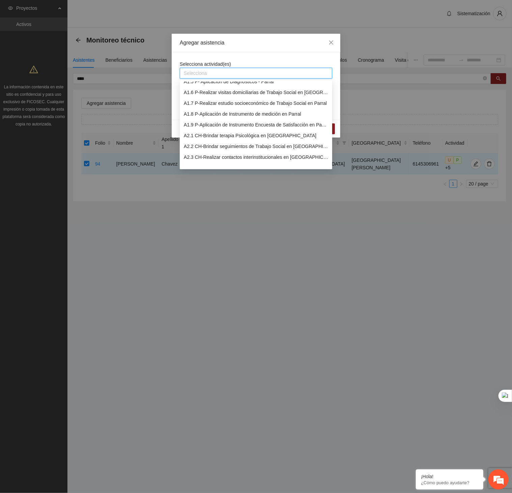
scroll to position [49, 0]
click at [204, 144] on div "A2.2 CH-Brindar seguimientos de Trabajo Social en Chihuahua" at bounding box center [256, 145] width 144 height 7
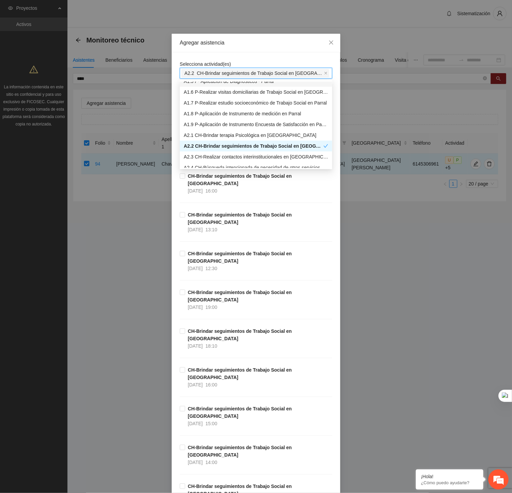
click at [265, 49] on div "Agregar asistencia" at bounding box center [256, 43] width 169 height 19
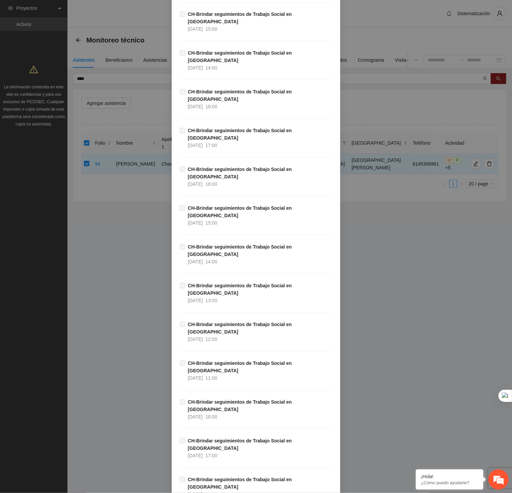
scroll to position [5872, 0]
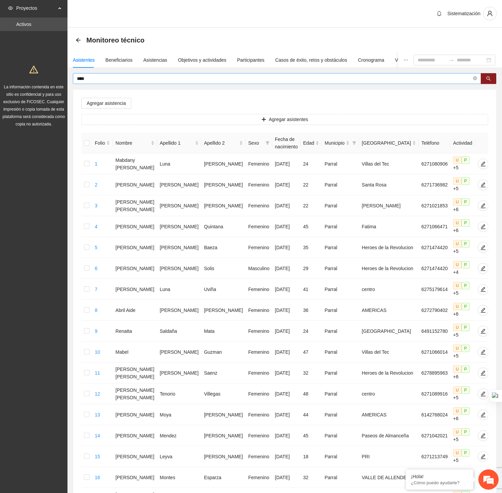
click at [338, 81] on input "****" at bounding box center [274, 78] width 395 height 7
type input "*"
type input "******"
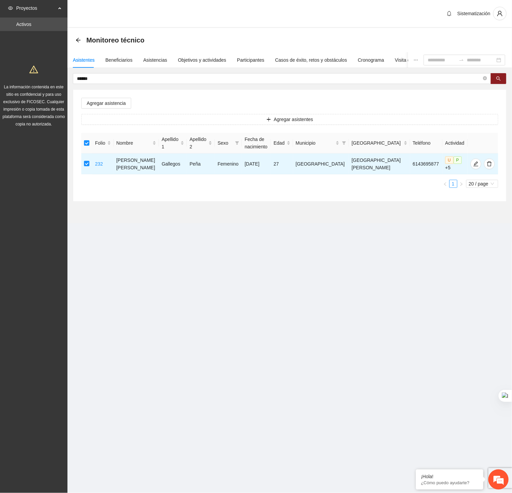
click at [94, 109] on div "Agregar asistencia Agregar asistentes Folio Nombre Apellido 1 Apellido 2 Sexo F…" at bounding box center [289, 146] width 433 height 112
click at [121, 101] on span "Agregar asistencia" at bounding box center [106, 102] width 39 height 7
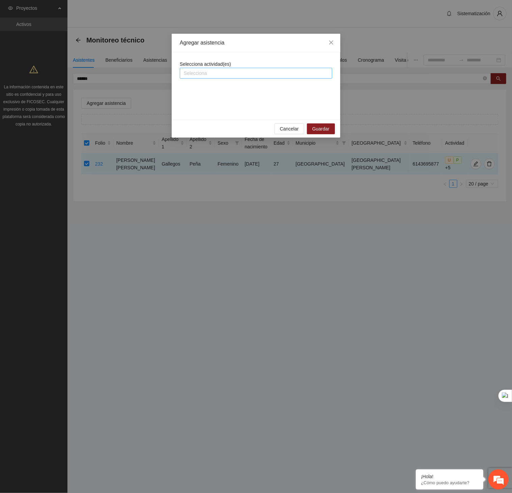
click at [210, 75] on div at bounding box center [255, 73] width 149 height 8
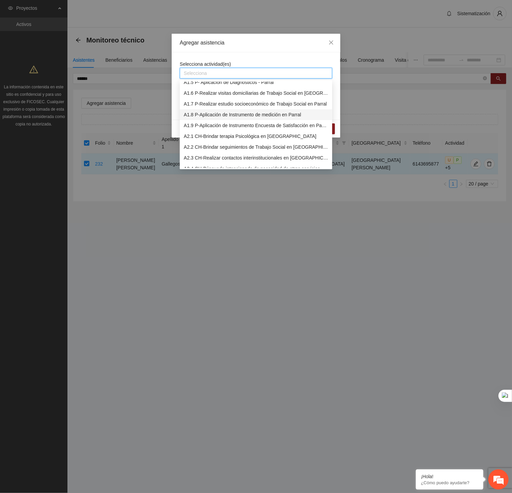
scroll to position [49, 0]
click at [200, 145] on div "A2.2 CH-Brindar seguimientos de Trabajo Social en Chihuahua" at bounding box center [256, 146] width 144 height 7
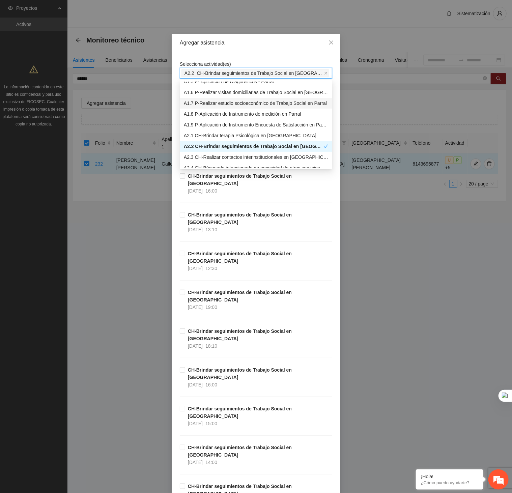
click at [273, 37] on div "Agregar asistencia" at bounding box center [256, 43] width 169 height 19
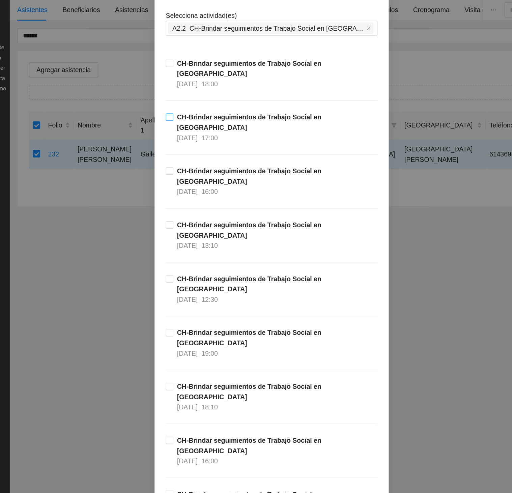
click at [185, 134] on span "CH-Brindar seguimientos de Trabajo Social en Chihuahua 02/10/2025 17:00" at bounding box center [258, 145] width 147 height 22
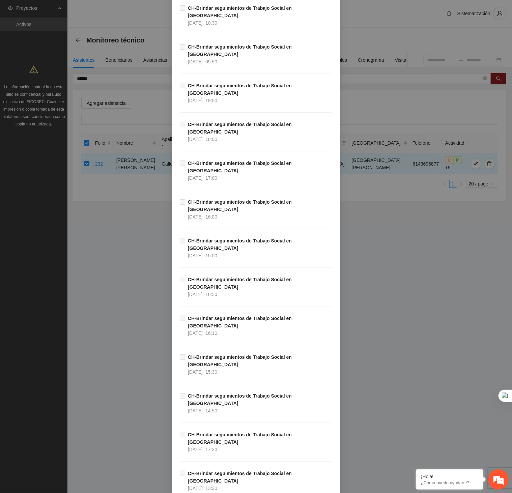
scroll to position [5886, 0]
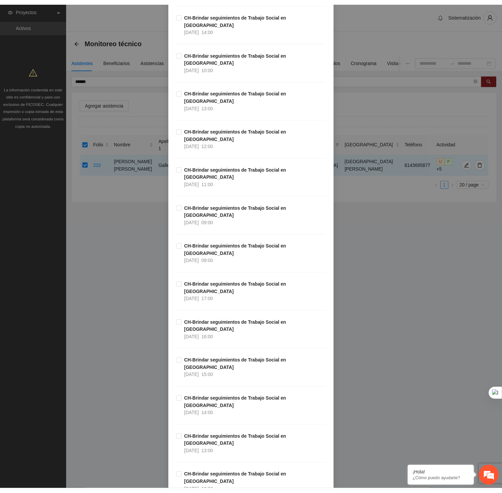
scroll to position [0, 0]
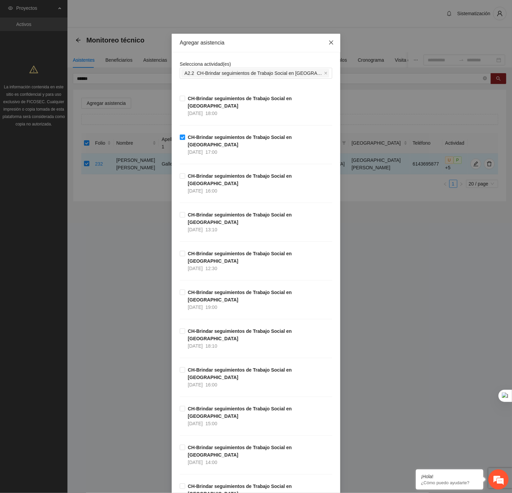
click at [326, 39] on span "Close" at bounding box center [331, 43] width 18 height 18
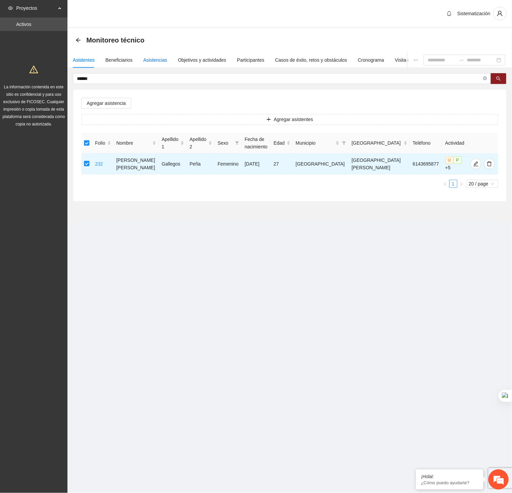
click at [150, 56] on div "Asistencias" at bounding box center [155, 59] width 24 height 7
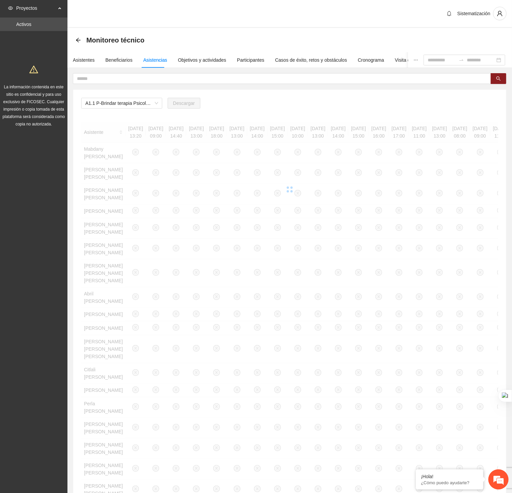
click at [140, 103] on span "A1.1 P-Brindar terapia Psicológica en Parral" at bounding box center [121, 103] width 73 height 10
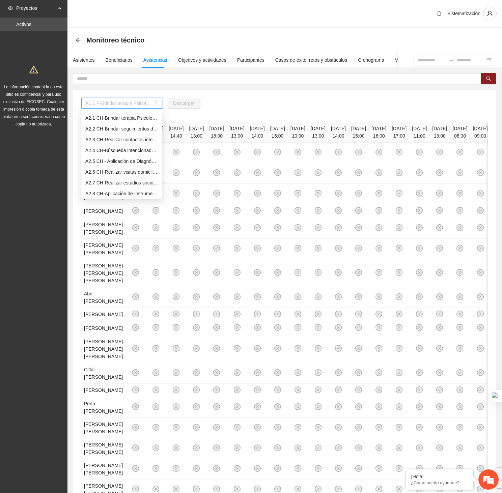
scroll to position [96, 0]
click at [106, 126] on div "A2.2 CH-Brindar seguimientos de Trabajo Social en Chihuahua" at bounding box center [121, 127] width 73 height 7
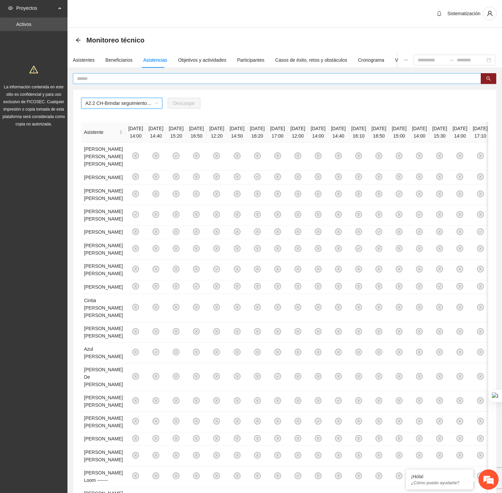
click at [151, 83] on span at bounding box center [277, 78] width 408 height 11
click at [151, 79] on input "text" at bounding box center [274, 78] width 395 height 7
type input "******"
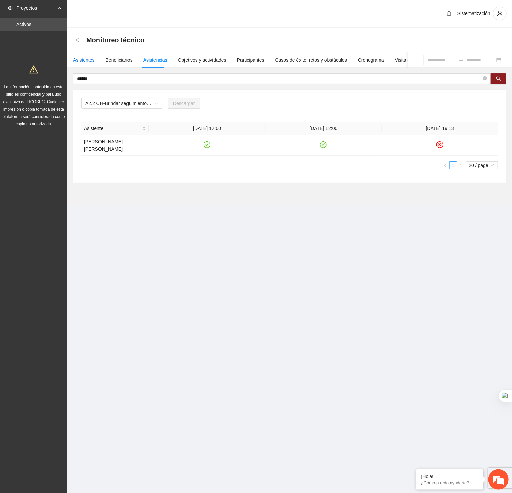
click at [88, 56] on div "Asistentes" at bounding box center [84, 59] width 22 height 7
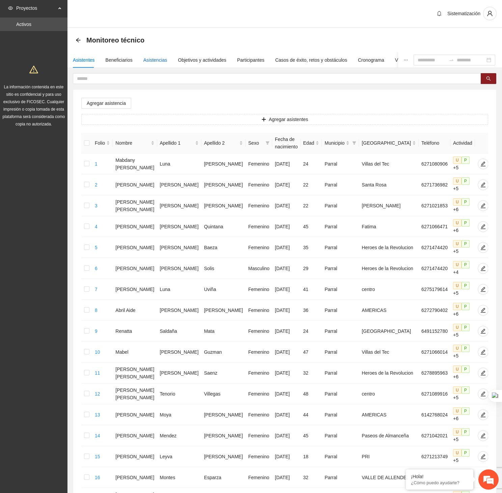
click at [155, 62] on div "Asistencias" at bounding box center [155, 59] width 24 height 7
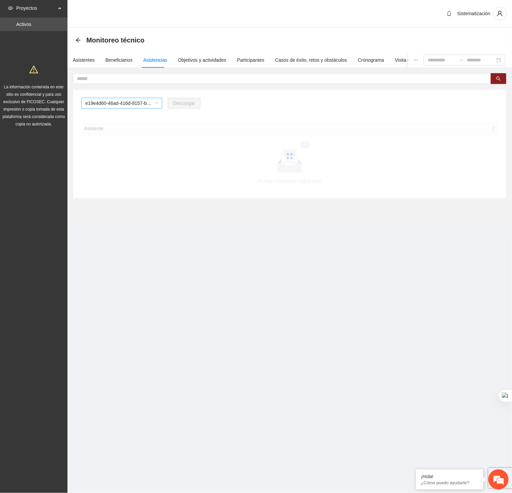
click at [155, 103] on span "e19e4d60-46ad-416d-8157-b1d80b8172e2" at bounding box center [121, 103] width 73 height 10
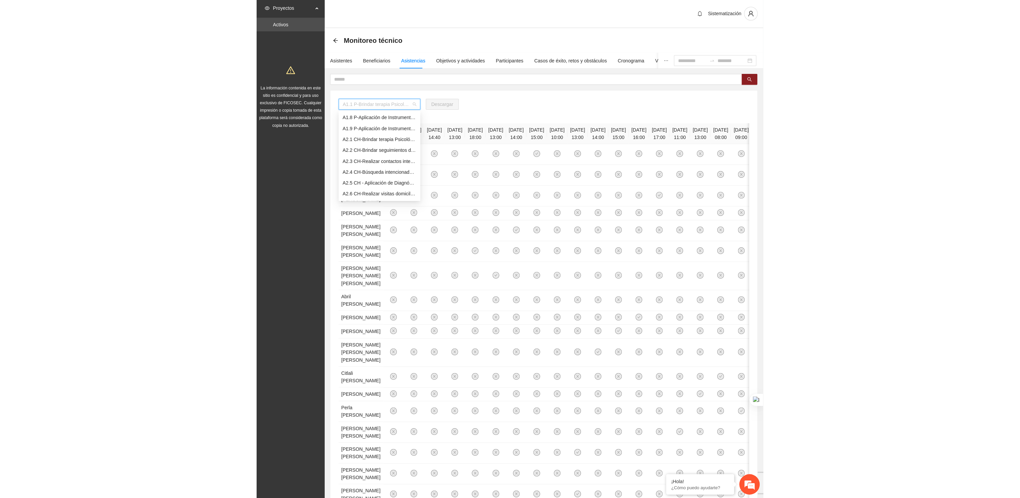
scroll to position [77, 0]
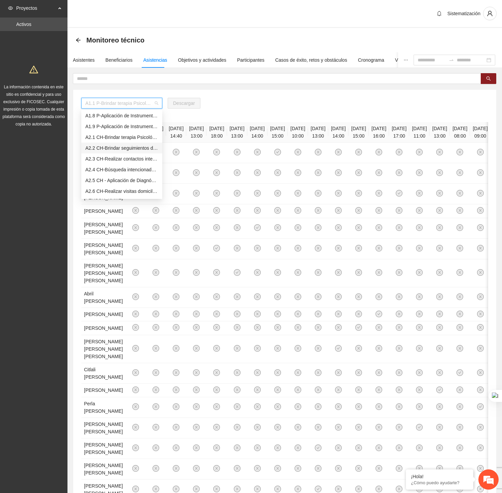
click at [122, 148] on div "A2.2 CH-Brindar seguimientos de Trabajo Social en Chihuahua" at bounding box center [121, 147] width 73 height 7
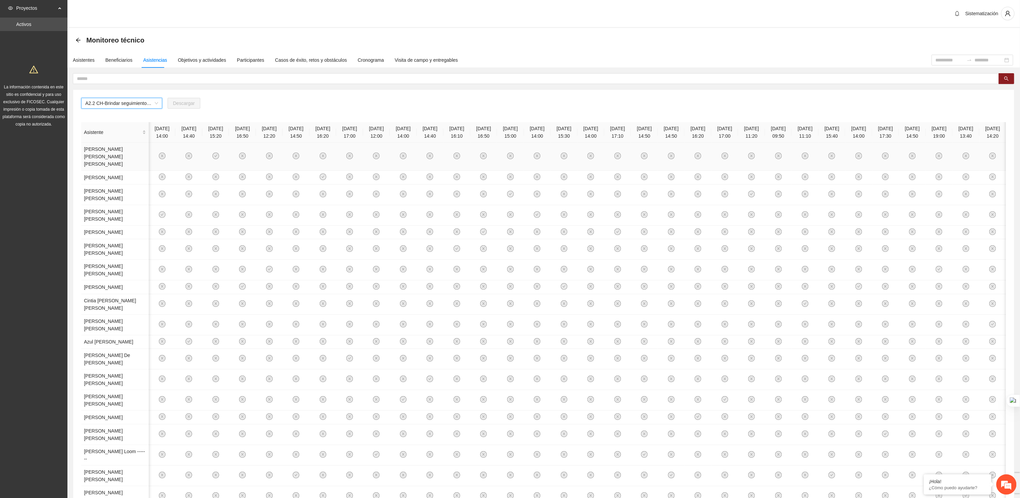
scroll to position [279, 0]
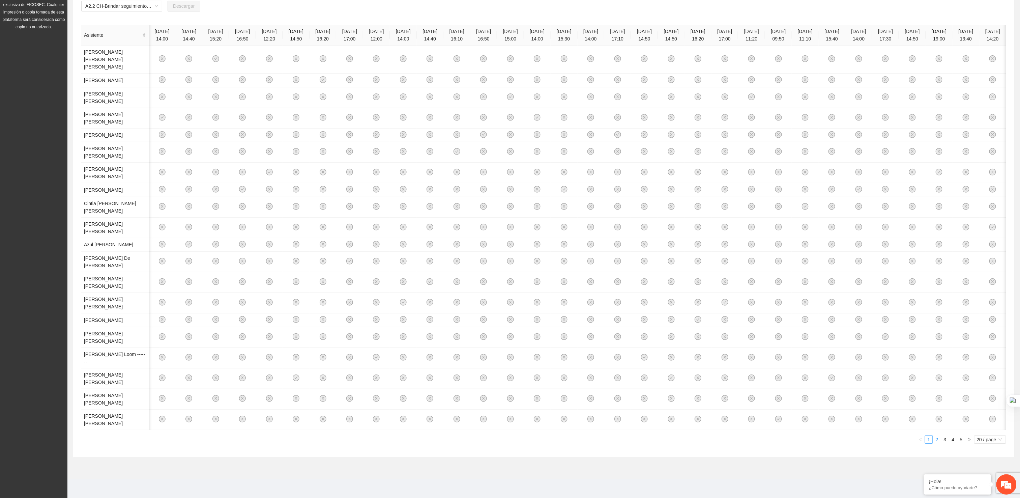
click at [512, 442] on link "2" at bounding box center [937, 439] width 7 height 7
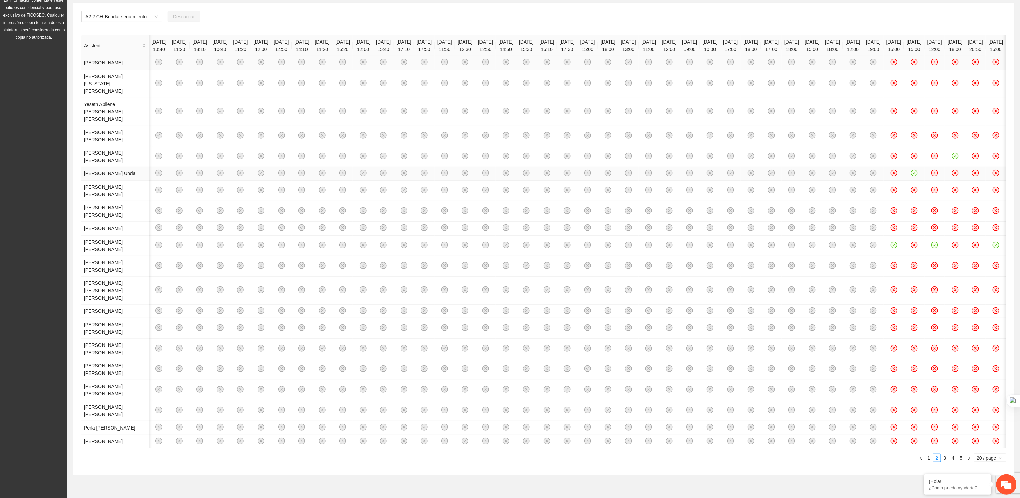
scroll to position [376, 0]
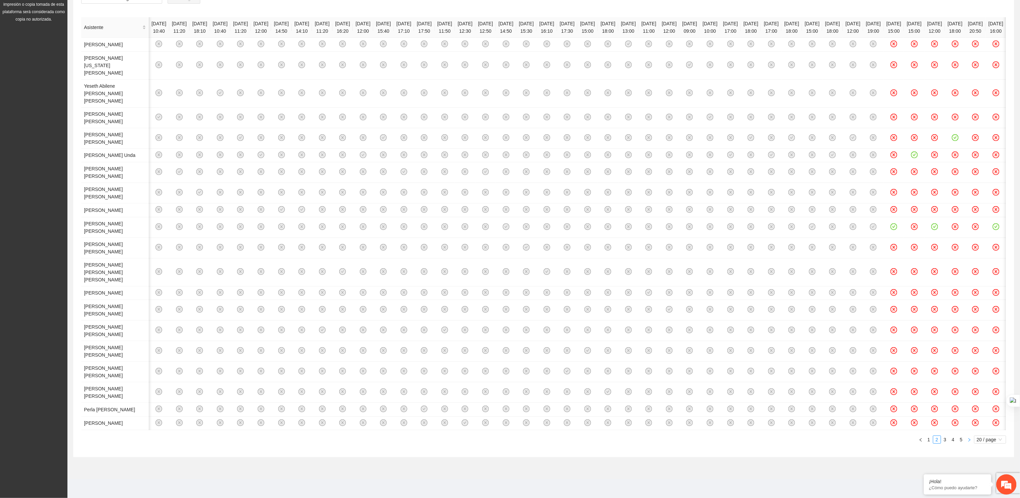
click at [512, 436] on button "button" at bounding box center [970, 439] width 8 height 8
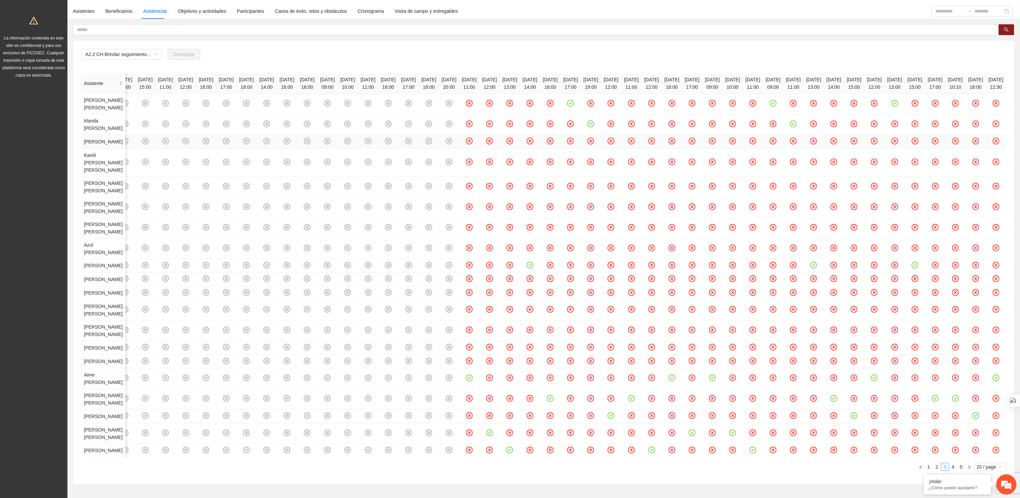
scroll to position [302, 0]
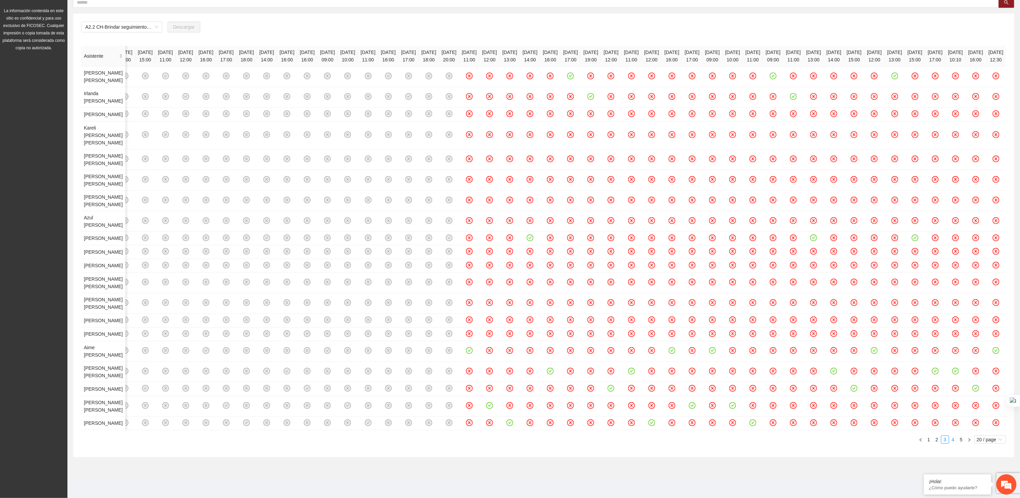
click at [512, 441] on link "4" at bounding box center [953, 439] width 7 height 7
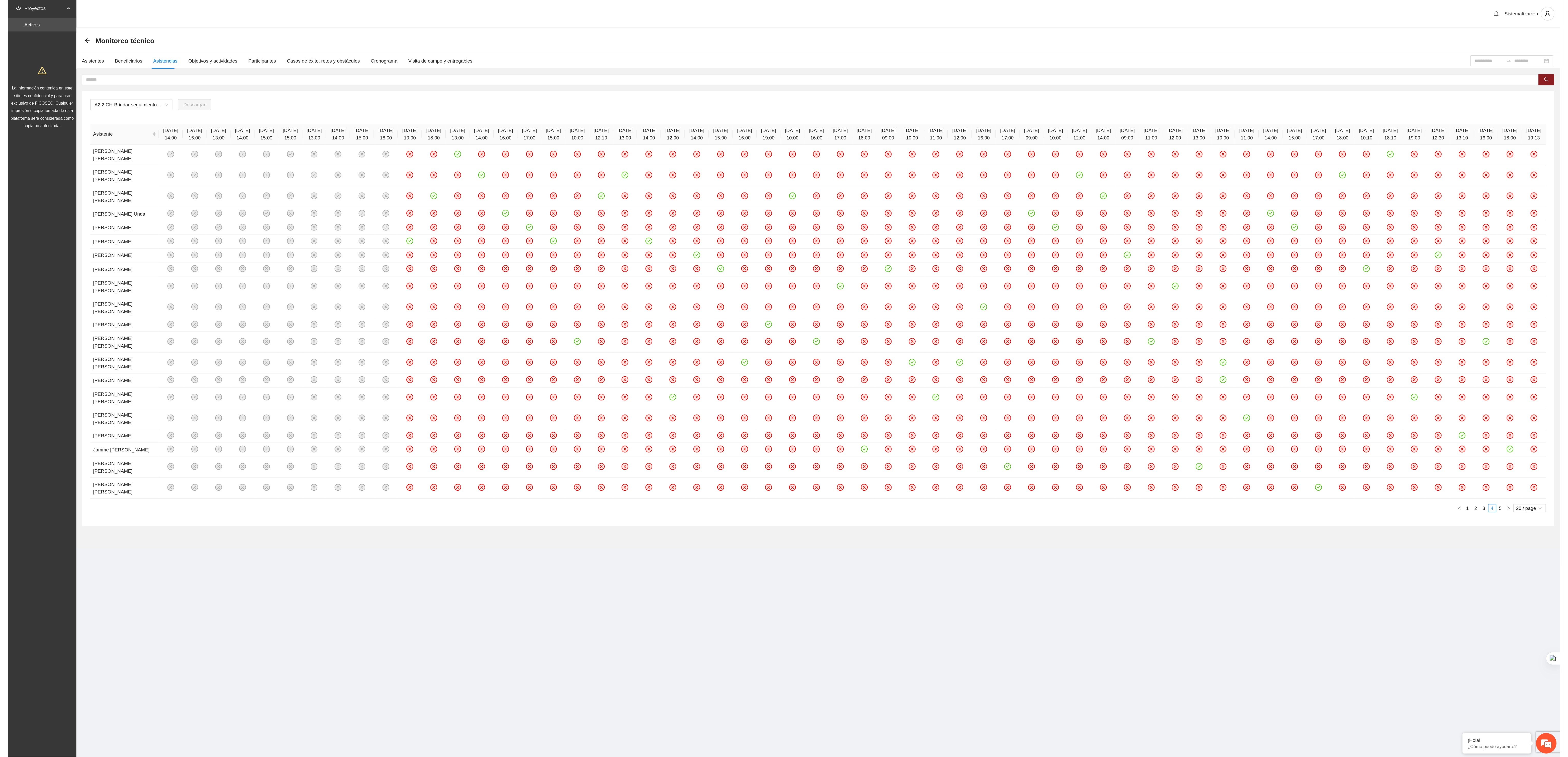
scroll to position [0, 0]
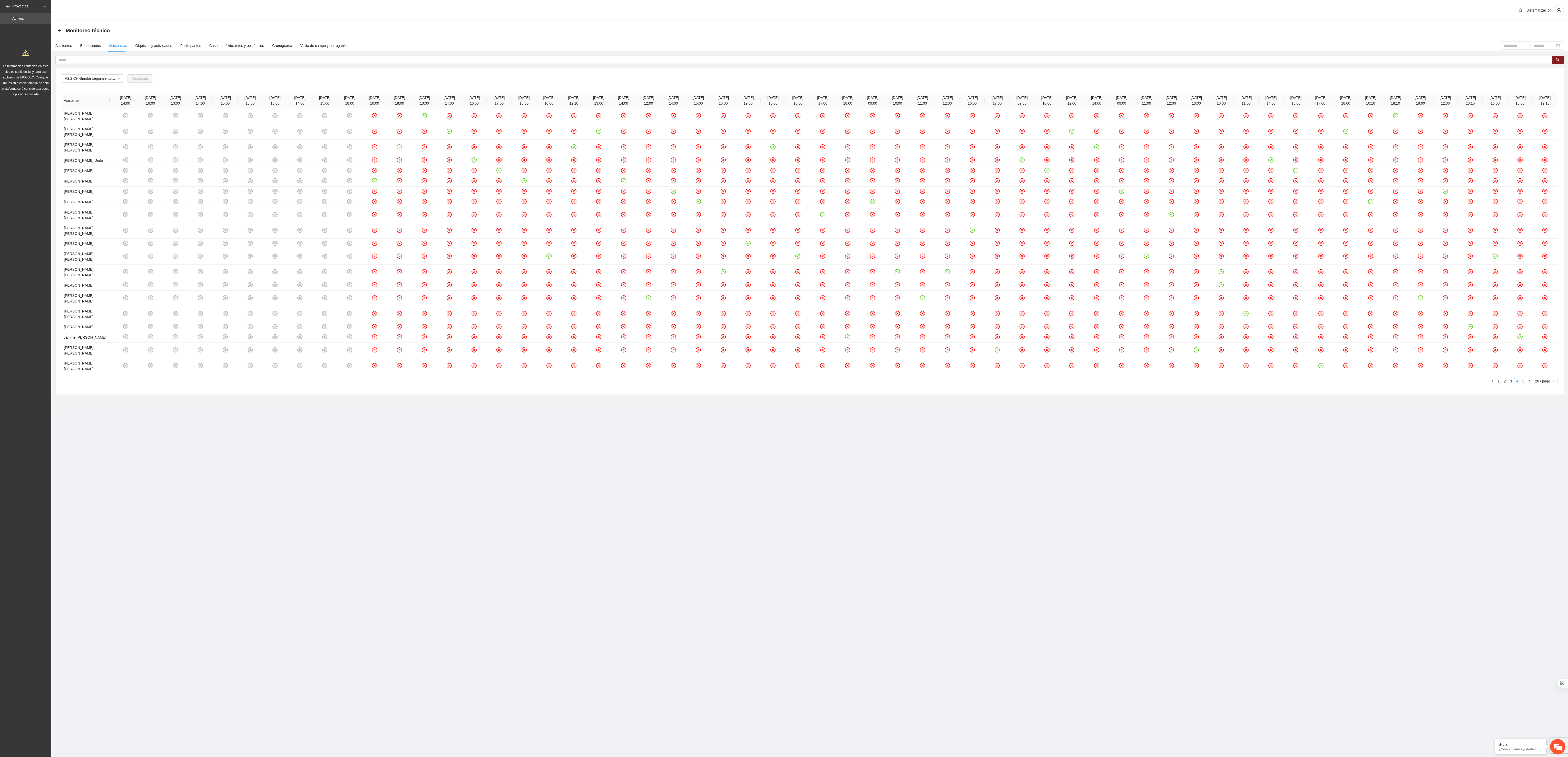
drag, startPoint x: 754, startPoint y: 0, endPoint x: 903, endPoint y: 467, distance: 490.2
click at [389, 375] on section "Proyectos Activos La información contenida en este sitio es confidencial y para…" at bounding box center [784, 378] width 1568 height 757
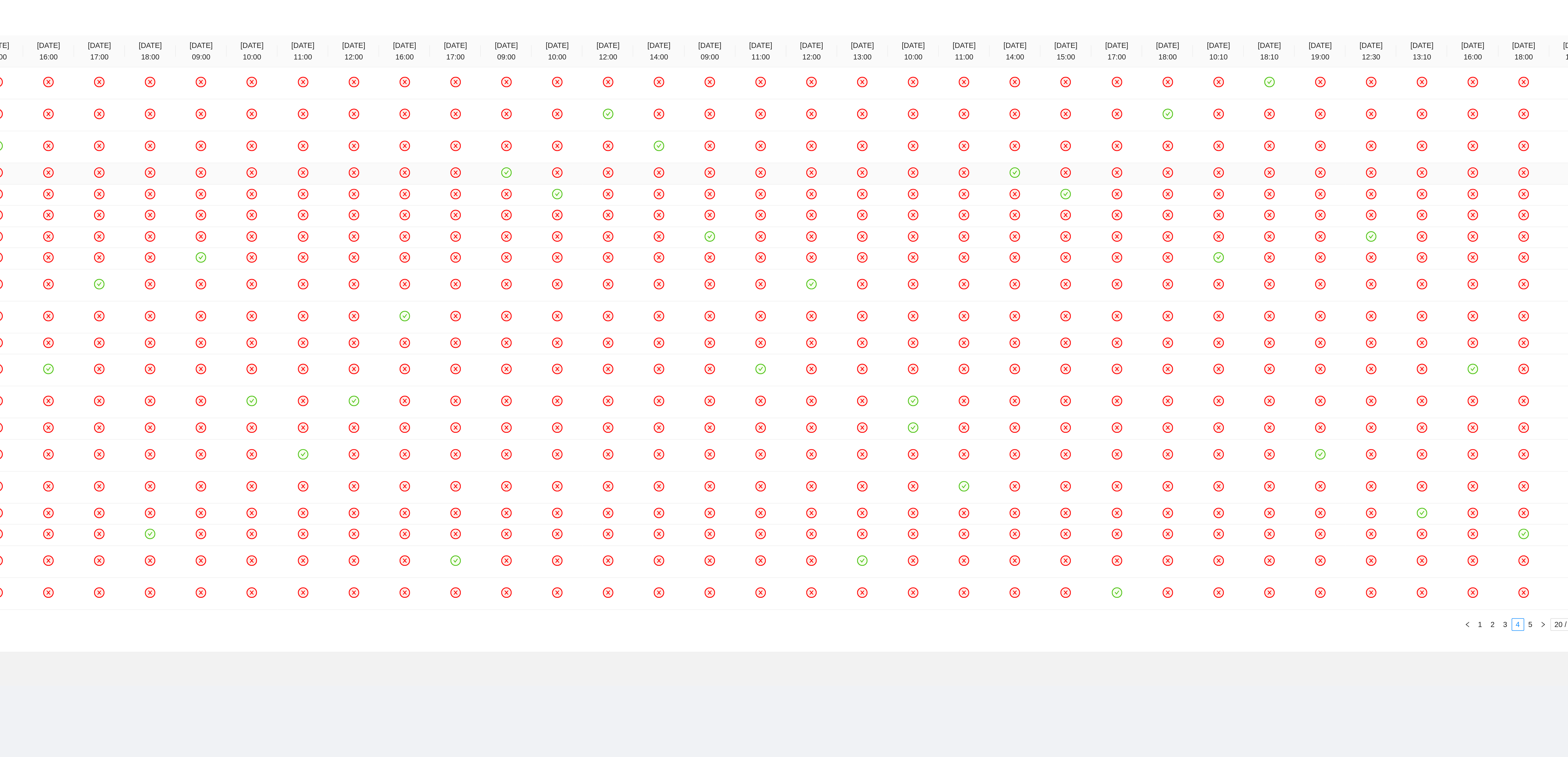
scroll to position [0, 0]
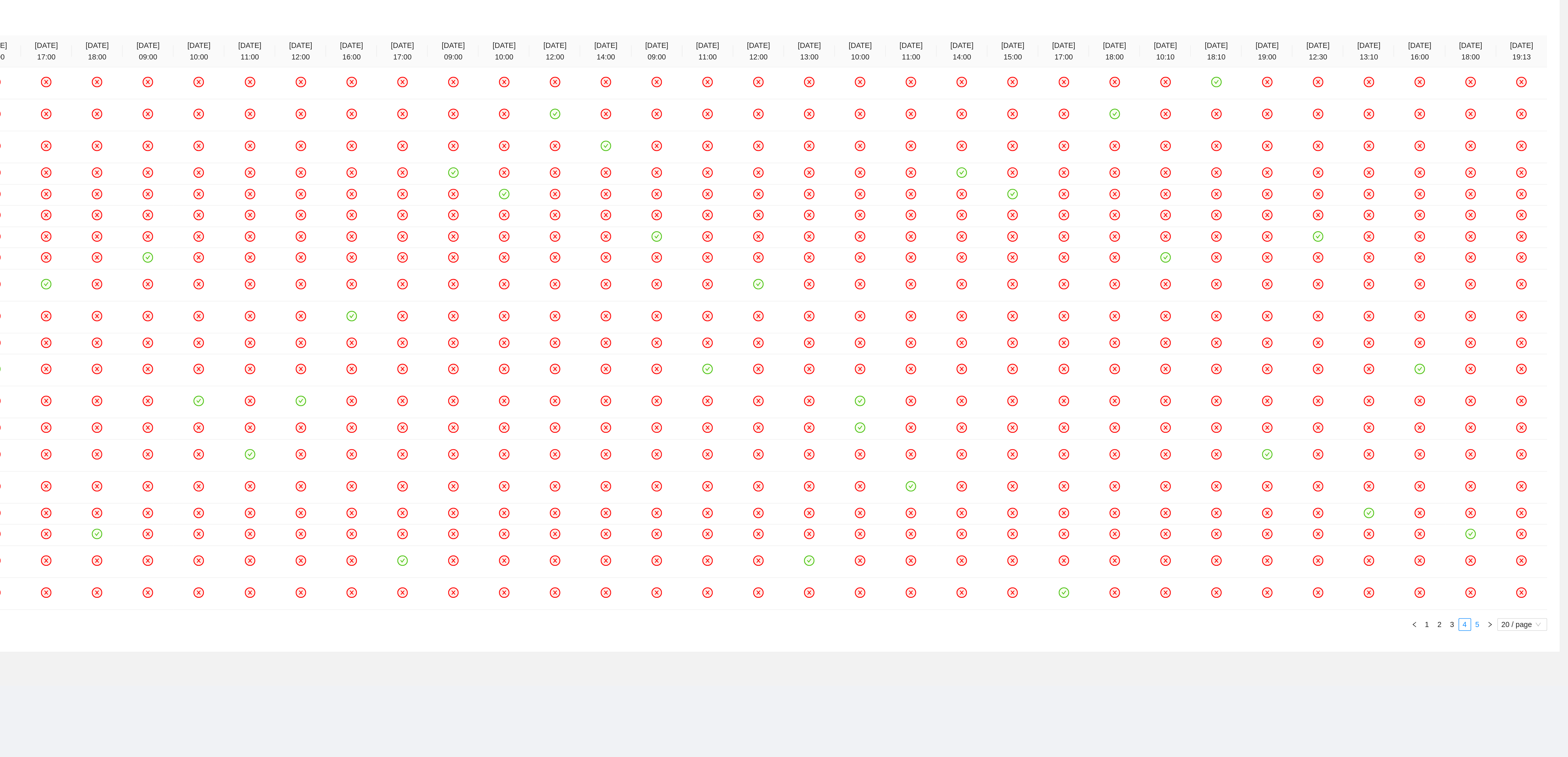
click at [389, 375] on link "5" at bounding box center [1522, 381] width 5 height 5
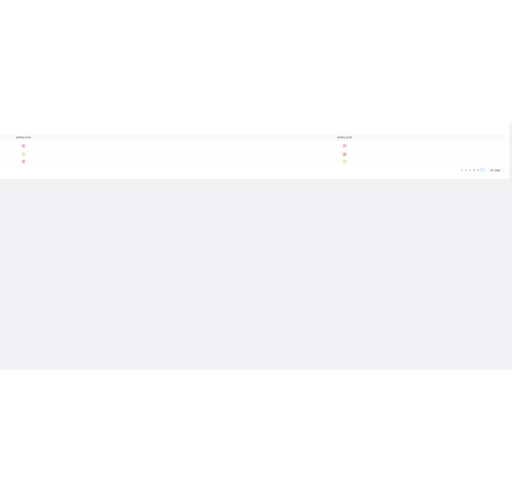
scroll to position [0, 0]
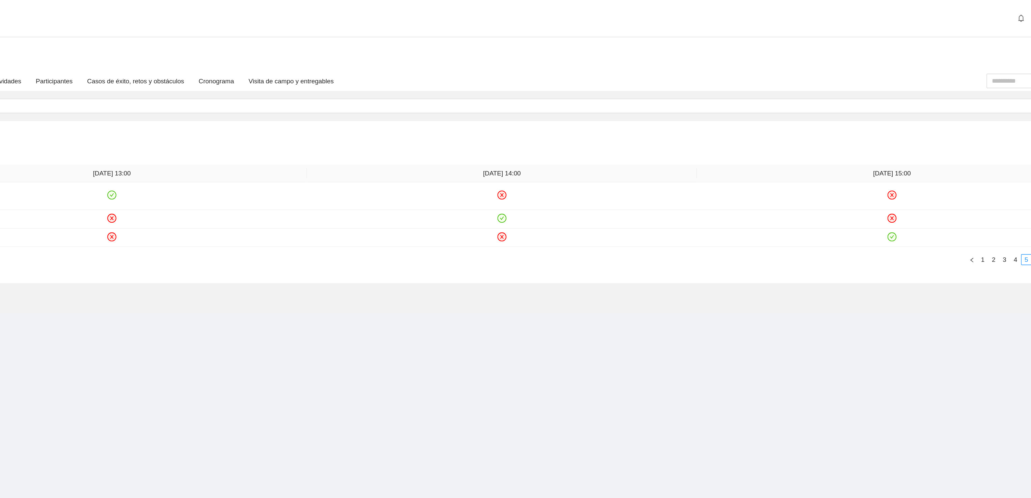
drag, startPoint x: 1907, startPoint y: 7, endPoint x: 712, endPoint y: 224, distance: 1214.3
click at [512, 224] on section "Monitoreo técnico Asistentes Beneficiarios Asistencias Objetivos y actividades …" at bounding box center [548, 130] width 963 height 204
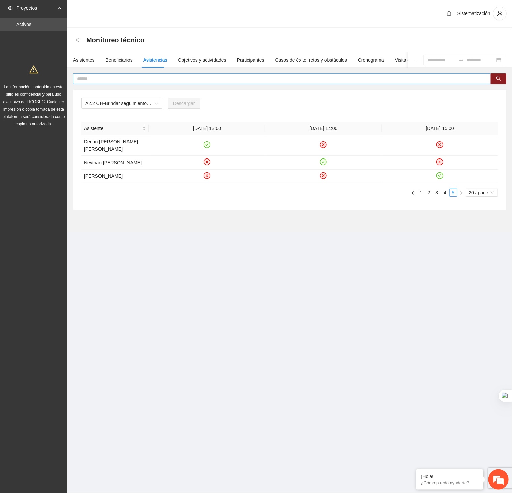
click at [367, 78] on input "text" at bounding box center [279, 78] width 405 height 7
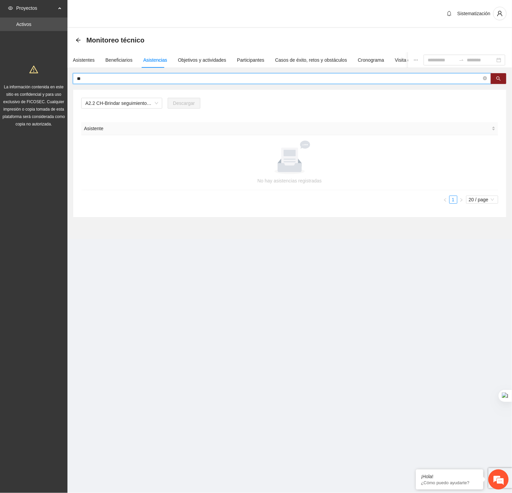
type input "*"
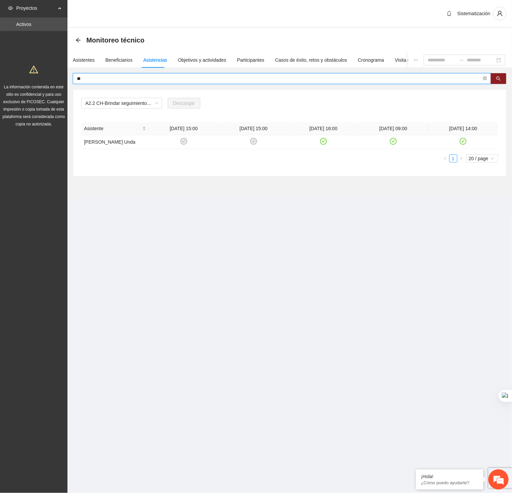
type input "*"
type input "*****"
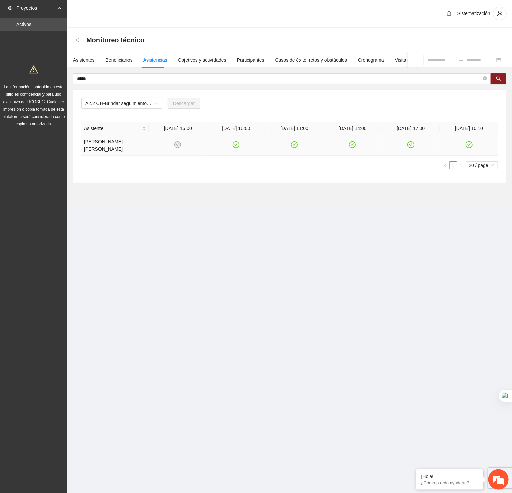
click at [470, 142] on icon "check-circle" at bounding box center [469, 145] width 6 height 6
click at [484, 78] on icon "close-circle" at bounding box center [485, 78] width 4 height 4
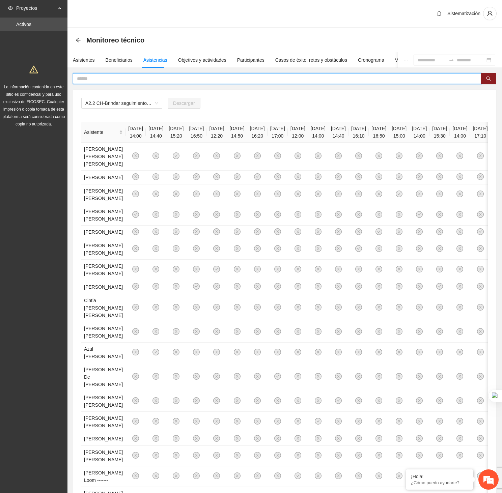
click at [294, 82] on input "text" at bounding box center [274, 78] width 395 height 7
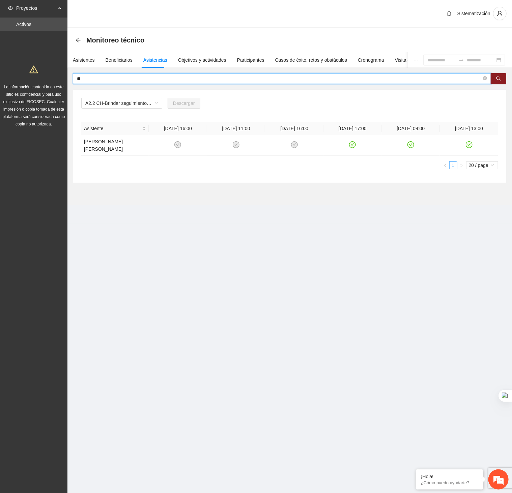
type input "*"
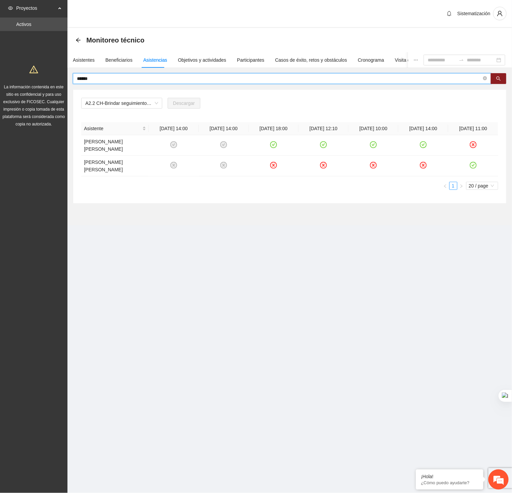
click at [352, 78] on input "******" at bounding box center [279, 78] width 405 height 7
type input "*"
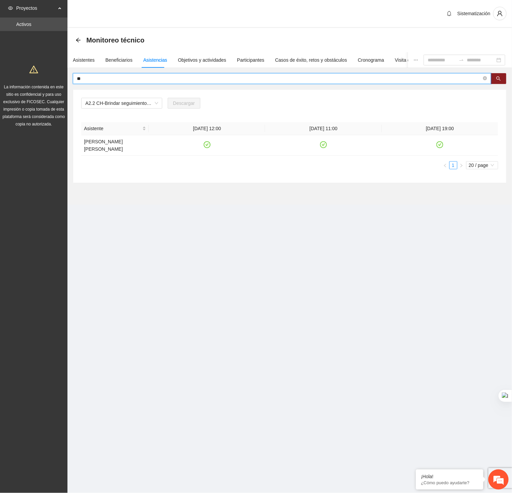
type input "*"
type input "****"
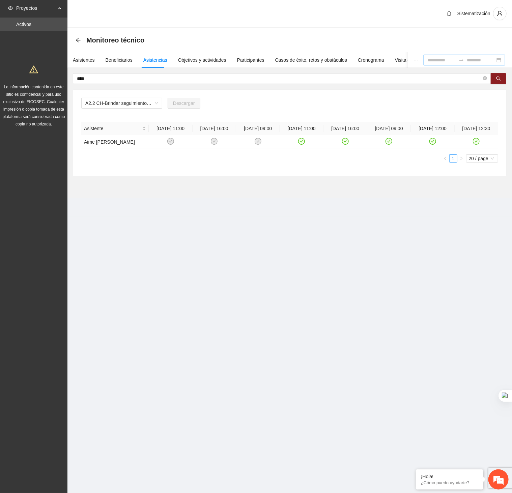
click at [426, 64] on div at bounding box center [465, 60] width 82 height 11
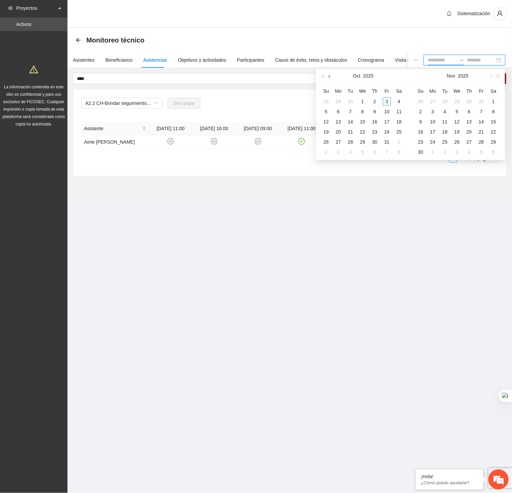
click at [326, 78] on button "button" at bounding box center [329, 75] width 7 height 13
type input "**********"
click at [333, 101] on td "1" at bounding box center [338, 101] width 12 height 10
type input "**********"
click at [352, 144] on div "30" at bounding box center [350, 142] width 8 height 8
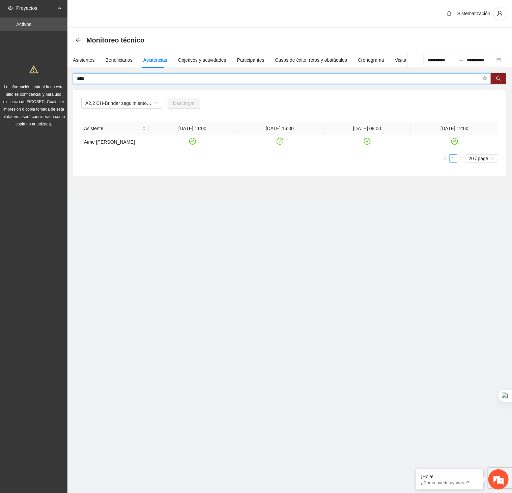
click at [365, 77] on input "****" at bounding box center [279, 78] width 405 height 7
type input "*"
type input "*****"
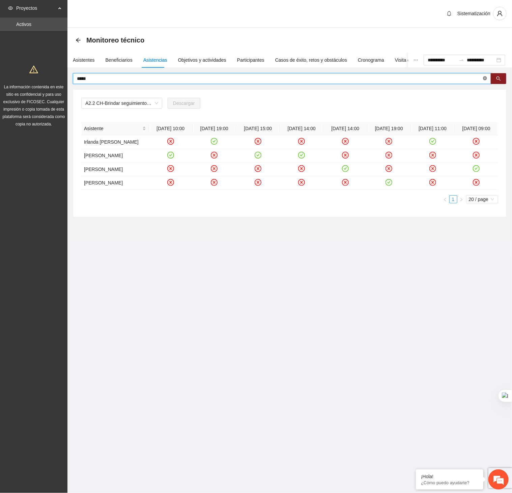
click at [483, 76] on icon "close-circle" at bounding box center [485, 78] width 4 height 4
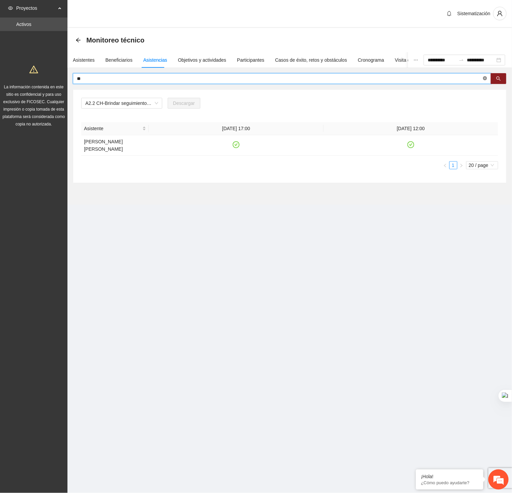
type input "*"
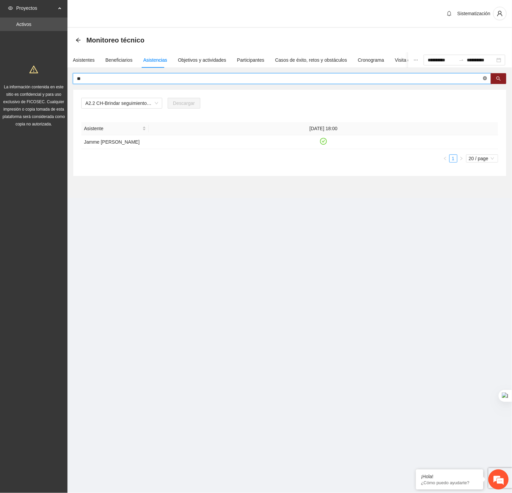
type input "*"
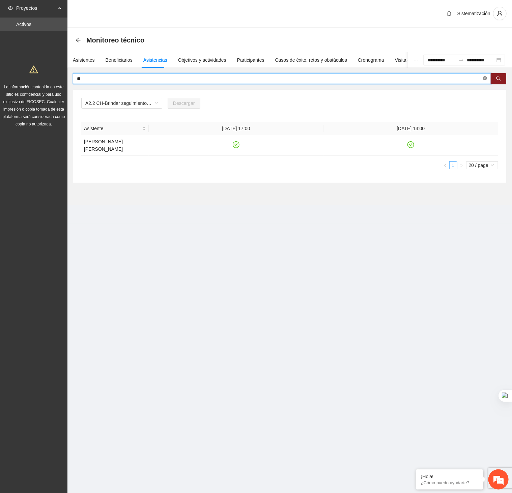
type input "*"
type input "*******"
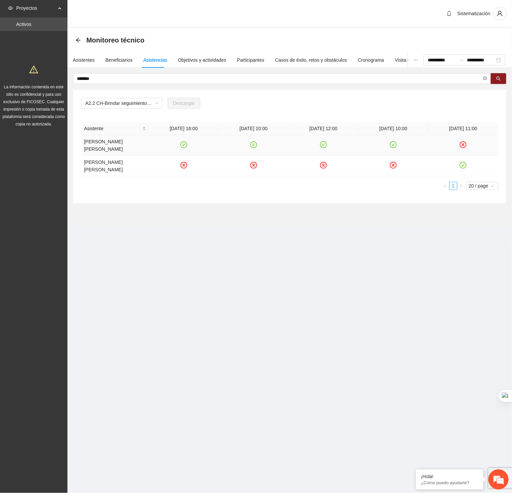
click at [324, 144] on icon "check-circle" at bounding box center [323, 145] width 3 height 2
click at [395, 146] on icon "check-circle" at bounding box center [394, 145] width 6 height 6
click at [483, 79] on icon "close-circle" at bounding box center [485, 78] width 4 height 4
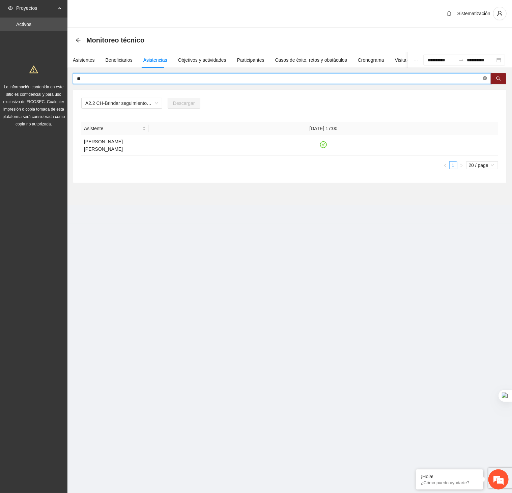
type input "*"
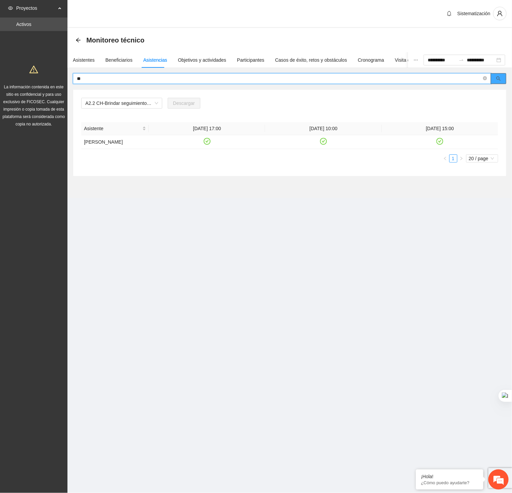
type input "*"
type input "***"
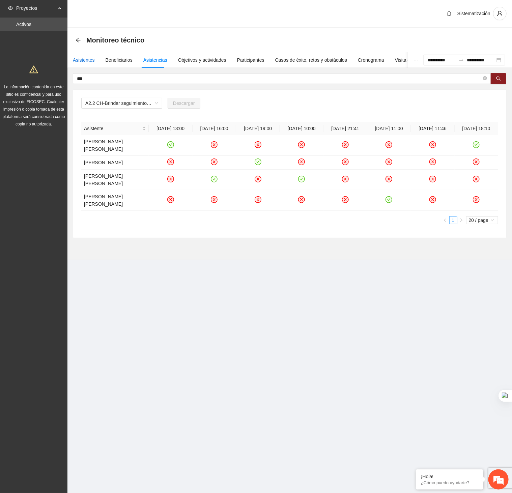
click at [87, 61] on div "Asistentes" at bounding box center [84, 59] width 22 height 7
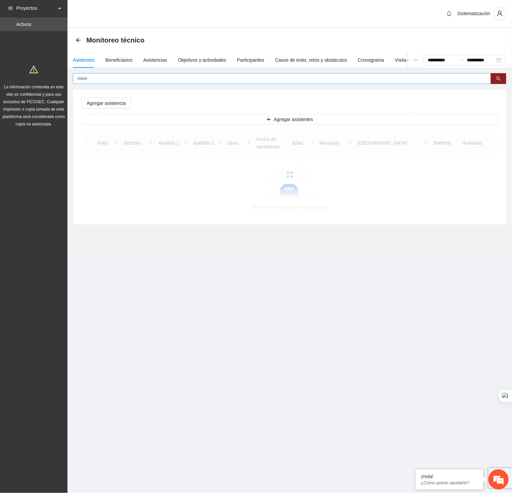
click at [120, 81] on input "text" at bounding box center [279, 78] width 405 height 7
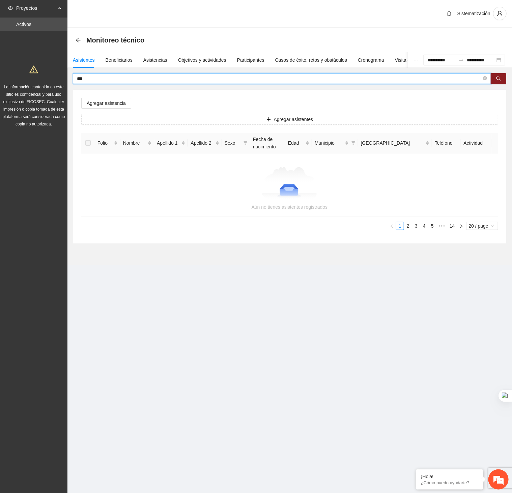
type input "***"
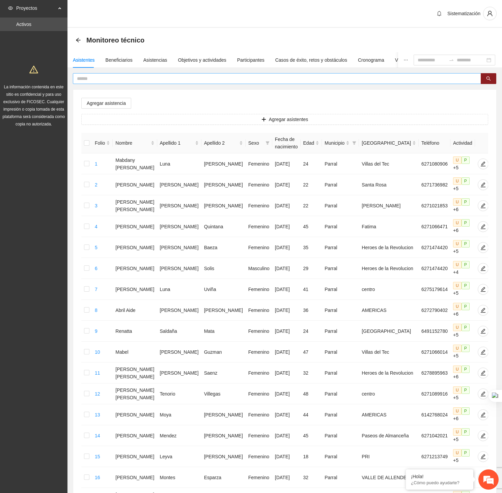
click at [177, 81] on input "text" at bounding box center [274, 78] width 395 height 7
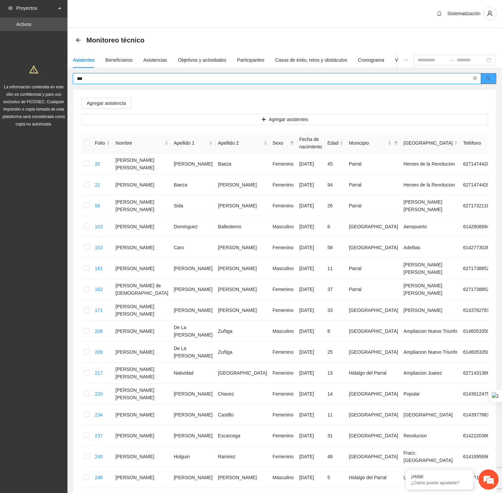
click at [483, 78] on button "button" at bounding box center [489, 78] width 16 height 11
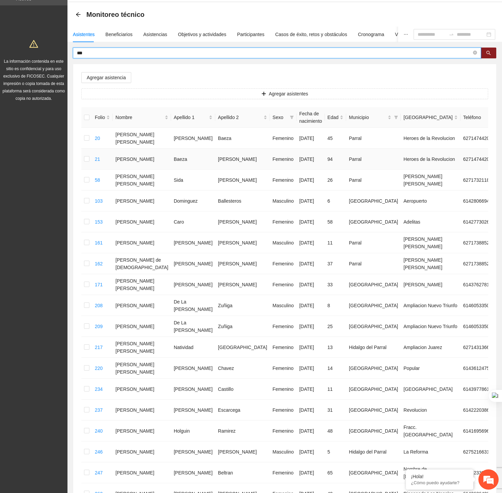
scroll to position [11, 0]
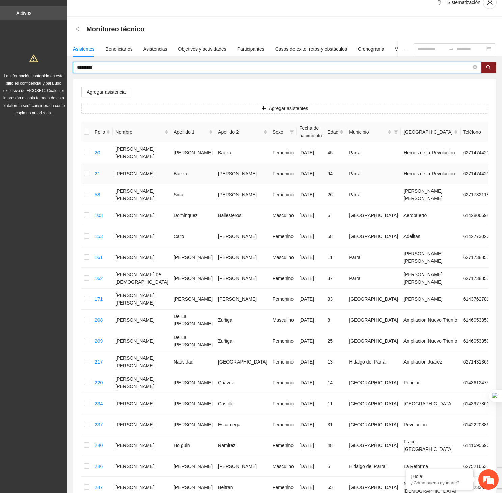
type input "*********"
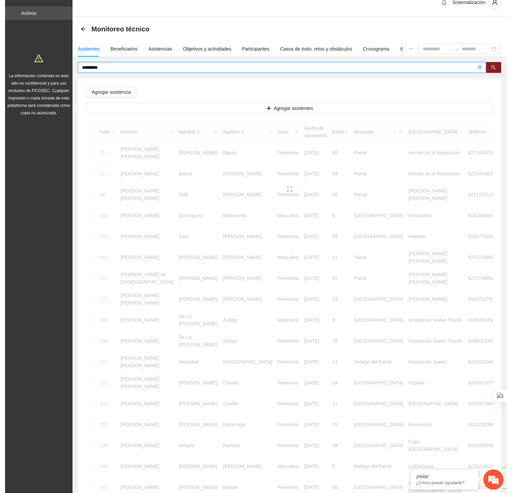
scroll to position [0, 0]
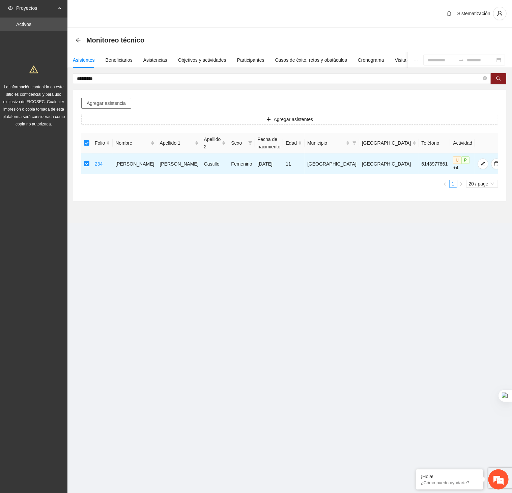
click at [114, 105] on span "Agregar asistencia" at bounding box center [106, 102] width 39 height 7
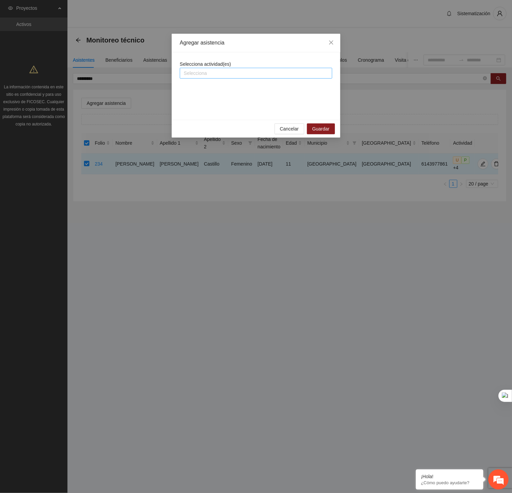
click at [194, 73] on div at bounding box center [255, 73] width 149 height 8
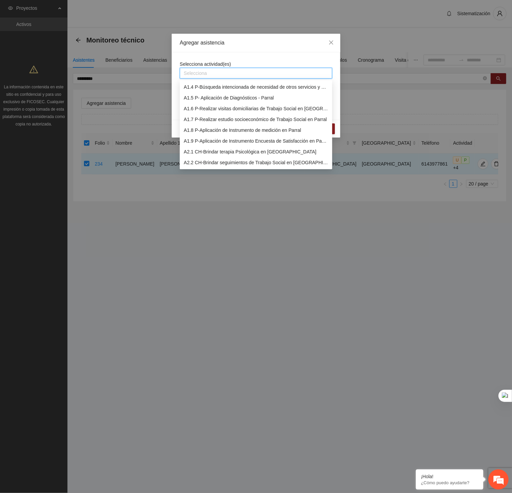
scroll to position [42, 0]
click at [210, 154] on div "A2.2 CH-Brindar seguimientos de Trabajo Social en Chihuahua" at bounding box center [256, 152] width 144 height 7
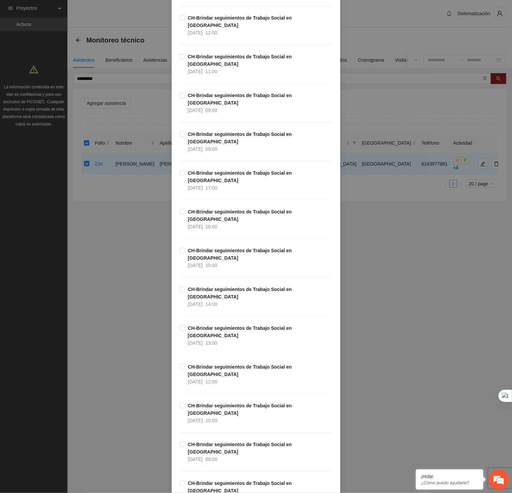
scroll to position [818, 0]
click at [239, 479] on span "CH-Brindar seguimientos de Trabajo Social en Chihuahua 22/09/2025 12:00" at bounding box center [258, 490] width 147 height 22
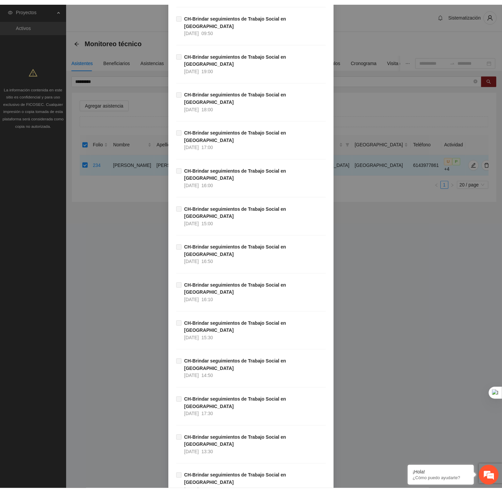
scroll to position [5872, 0]
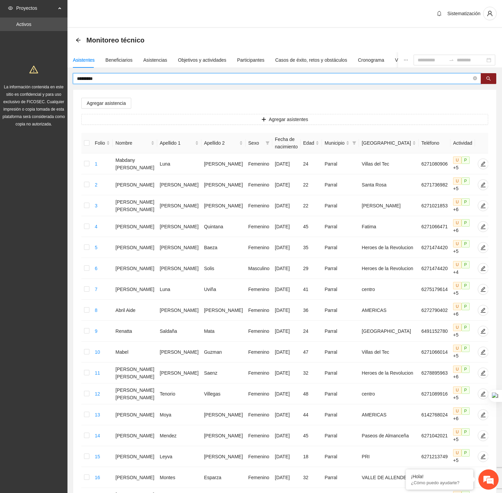
click at [143, 81] on input "*********" at bounding box center [274, 78] width 395 height 7
click at [148, 58] on div "Asistencias" at bounding box center [155, 59] width 24 height 7
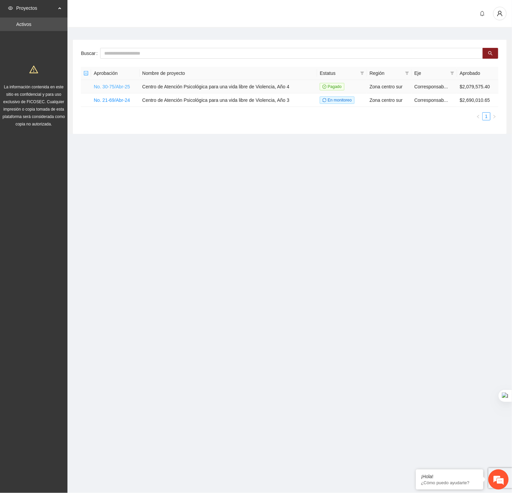
click at [117, 84] on link "No. 30-75/Abr-25" at bounding box center [112, 86] width 36 height 5
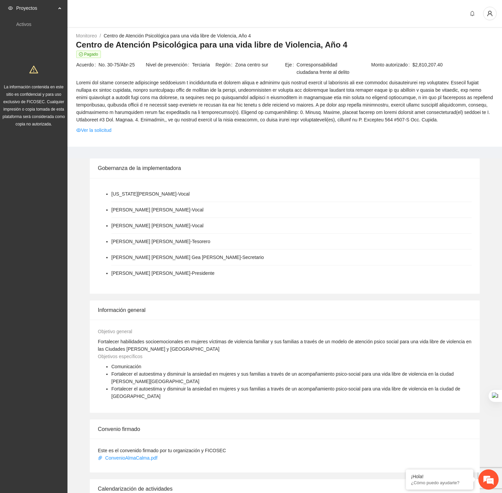
scroll to position [157, 0]
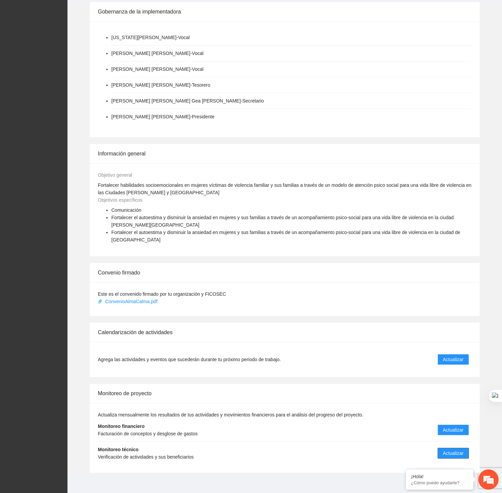
click at [450, 448] on button "Actualizar" at bounding box center [452, 453] width 31 height 11
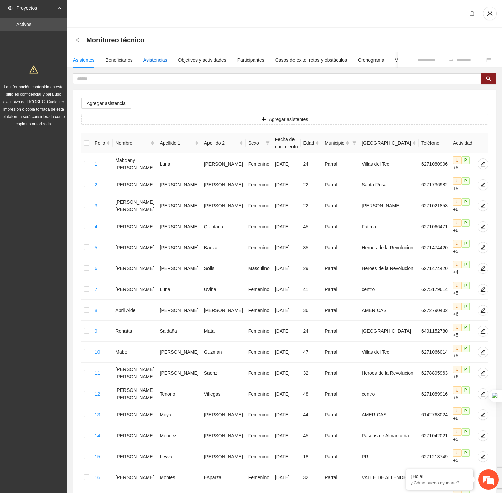
click at [152, 61] on div "Asistencias" at bounding box center [155, 59] width 24 height 7
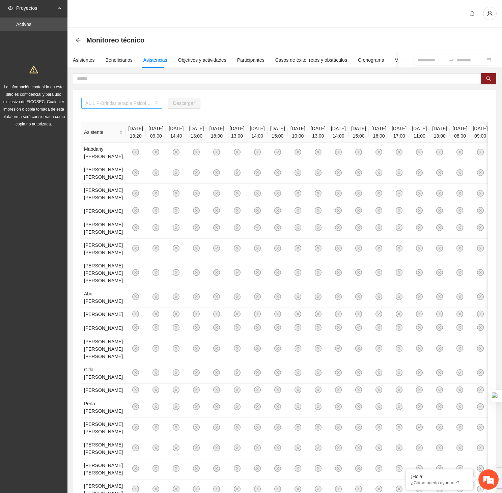
click at [142, 105] on span "A1.1 P-Brindar terapia Psicológica en Parral" at bounding box center [121, 103] width 73 height 10
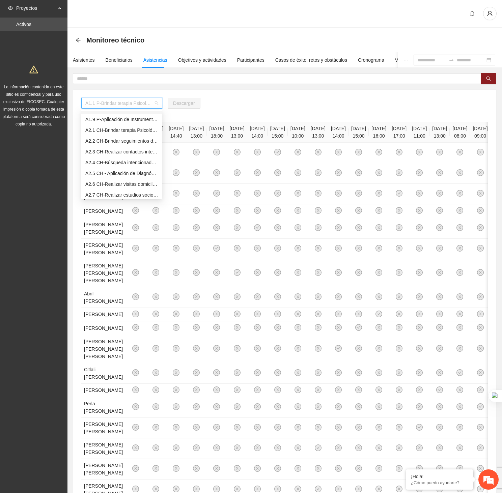
scroll to position [85, 0]
click at [102, 137] on div "A2.2 CH-Brindar seguimientos de Trabajo Social en [GEOGRAPHIC_DATA]" at bounding box center [121, 139] width 73 height 7
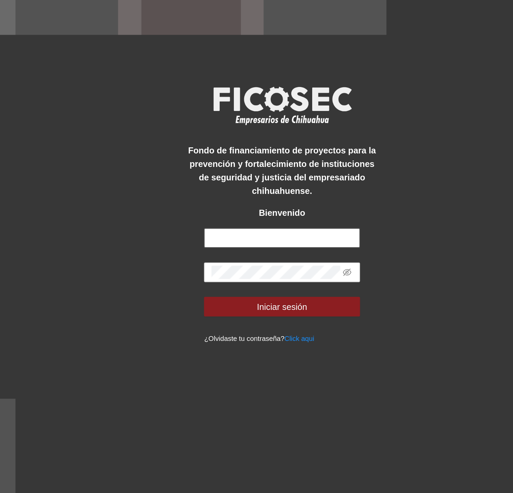
type input "**********"
click at [294, 263] on input "**********" at bounding box center [256, 264] width 85 height 11
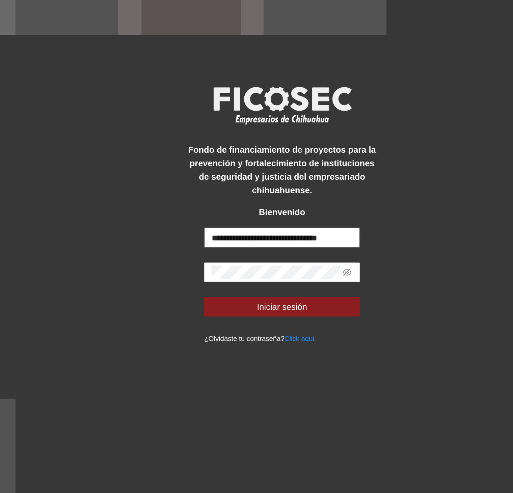
drag, startPoint x: 216, startPoint y: 264, endPoint x: 313, endPoint y: 266, distance: 96.8
click at [313, 266] on div "**********" at bounding box center [256, 246] width 513 height 493
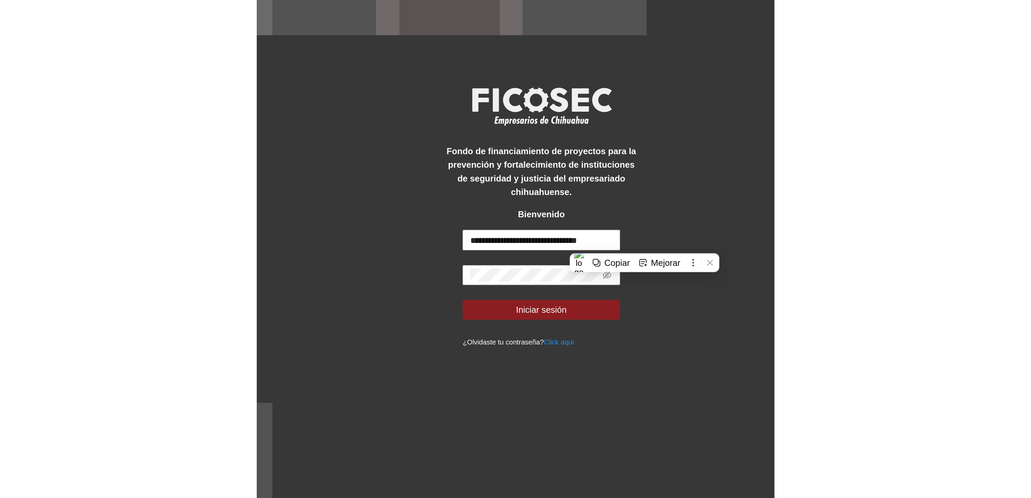
scroll to position [0, 0]
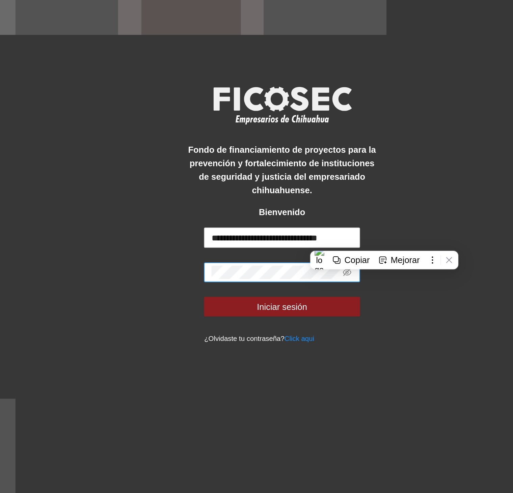
click at [295, 285] on span at bounding box center [256, 283] width 85 height 11
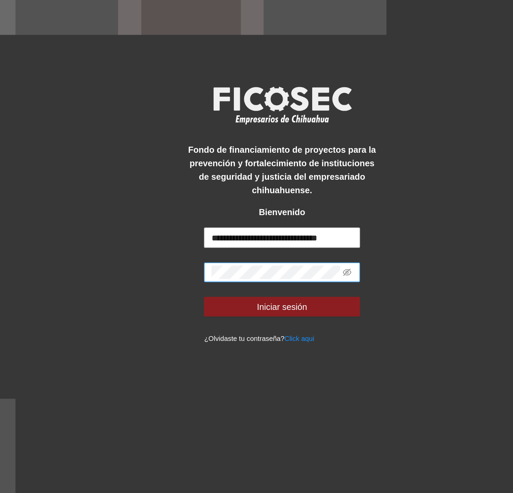
click at [295, 285] on span at bounding box center [256, 283] width 85 height 11
click at [290, 283] on icon "eye-invisible" at bounding box center [292, 283] width 5 height 5
